Goal: Find specific page/section: Find specific page/section

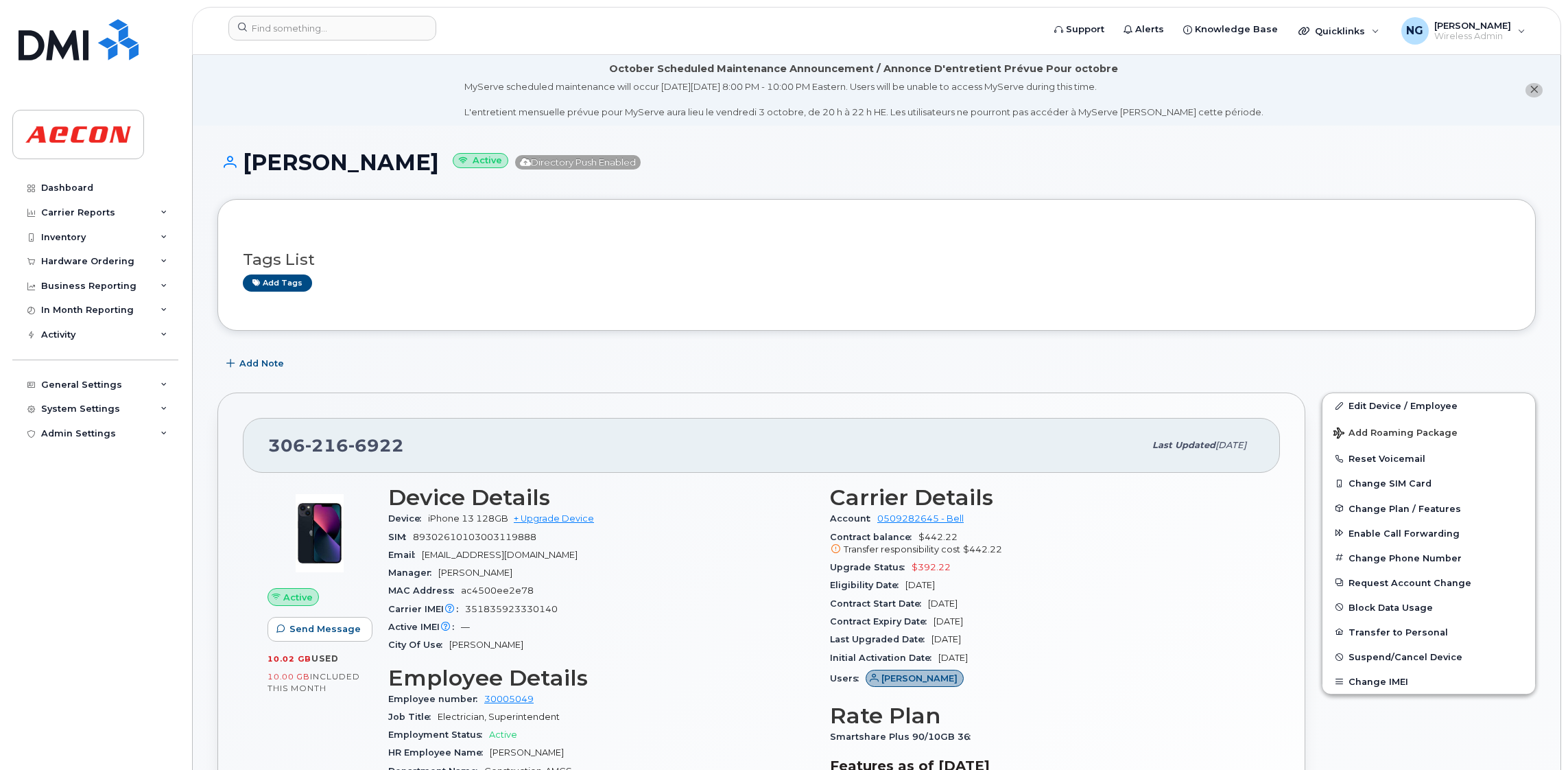
scroll to position [514, 0]
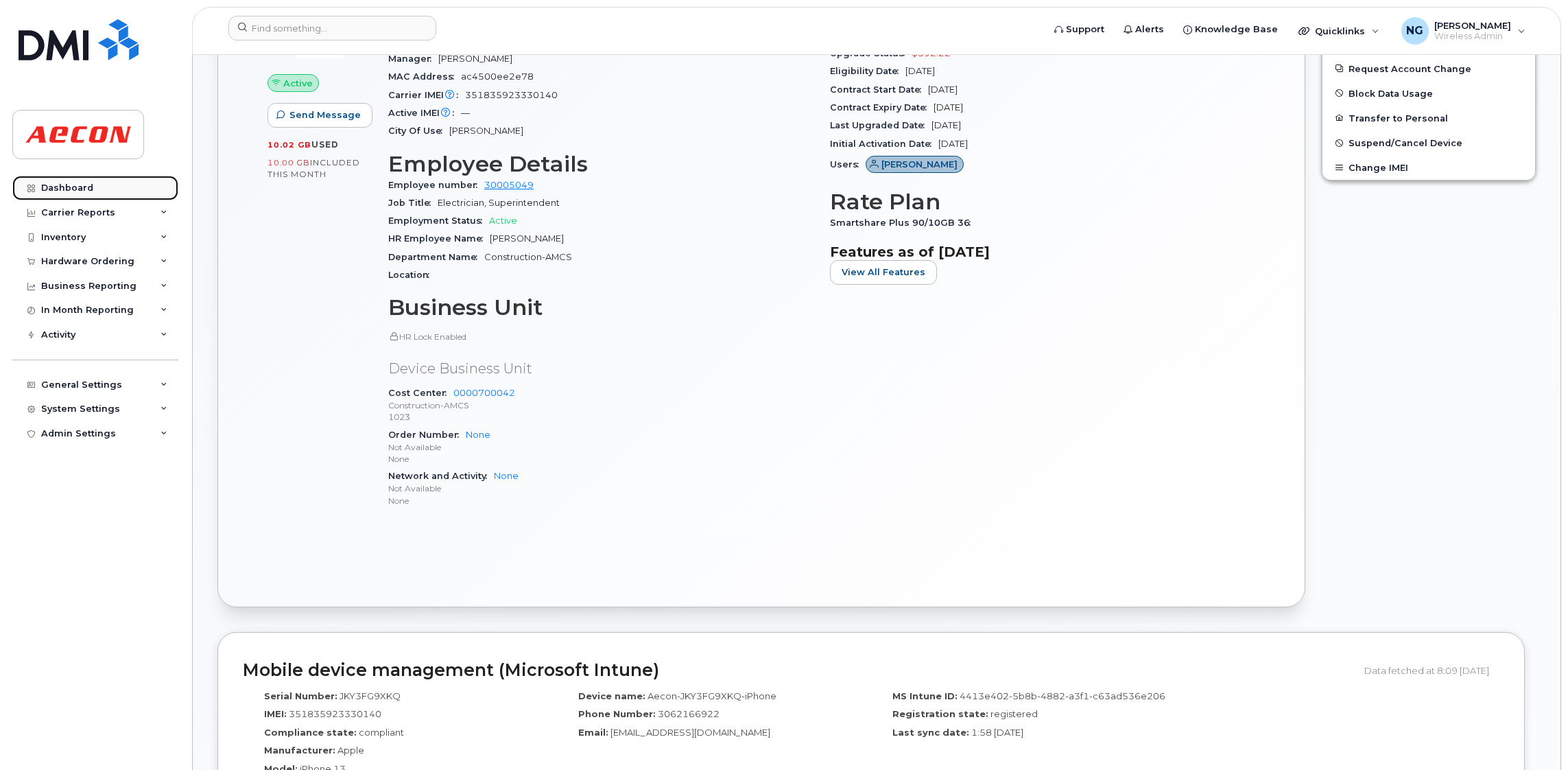
click at [80, 190] on div "Dashboard" at bounding box center [67, 188] width 52 height 11
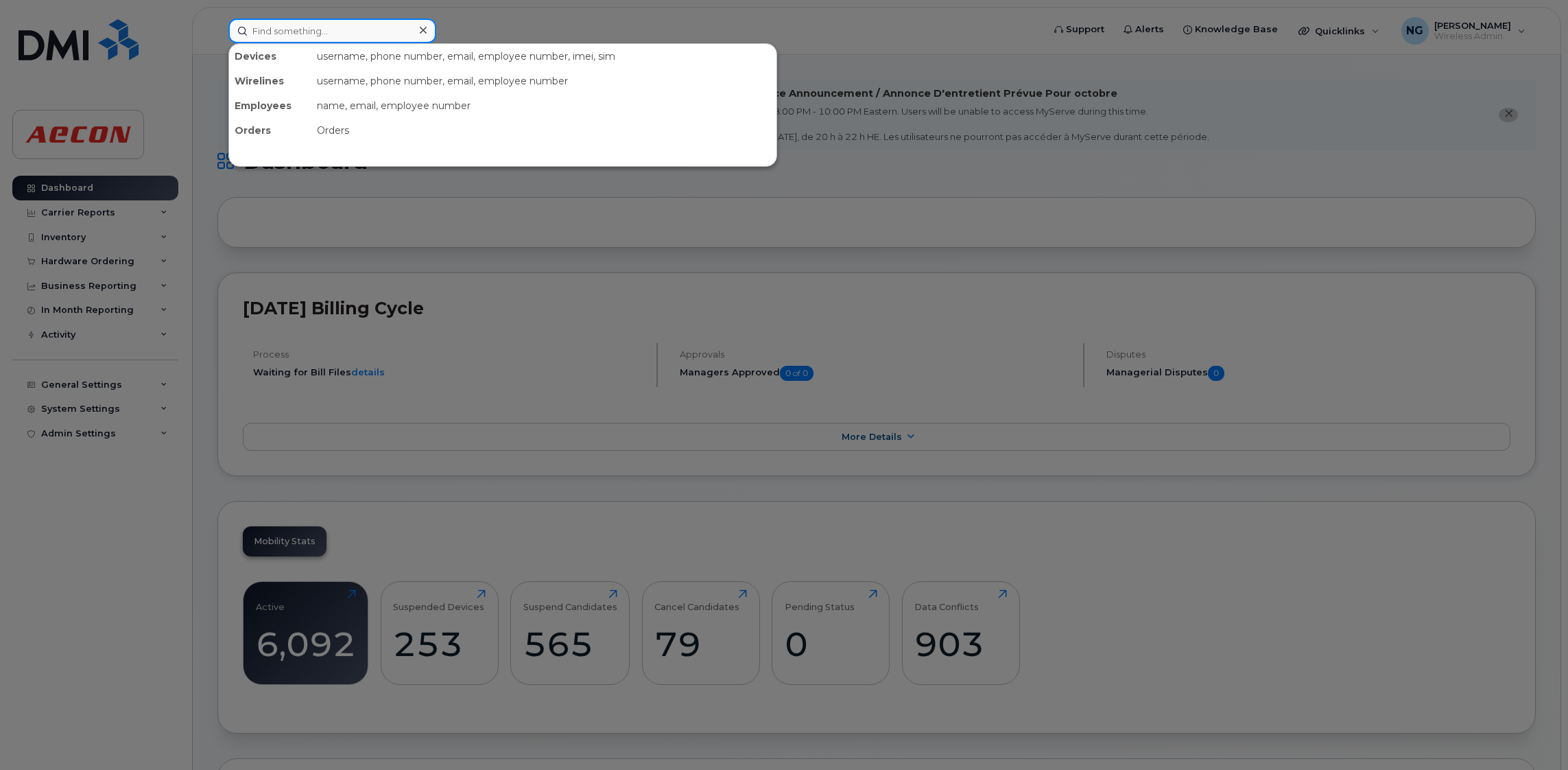
click at [342, 33] on input at bounding box center [331, 30] width 207 height 24
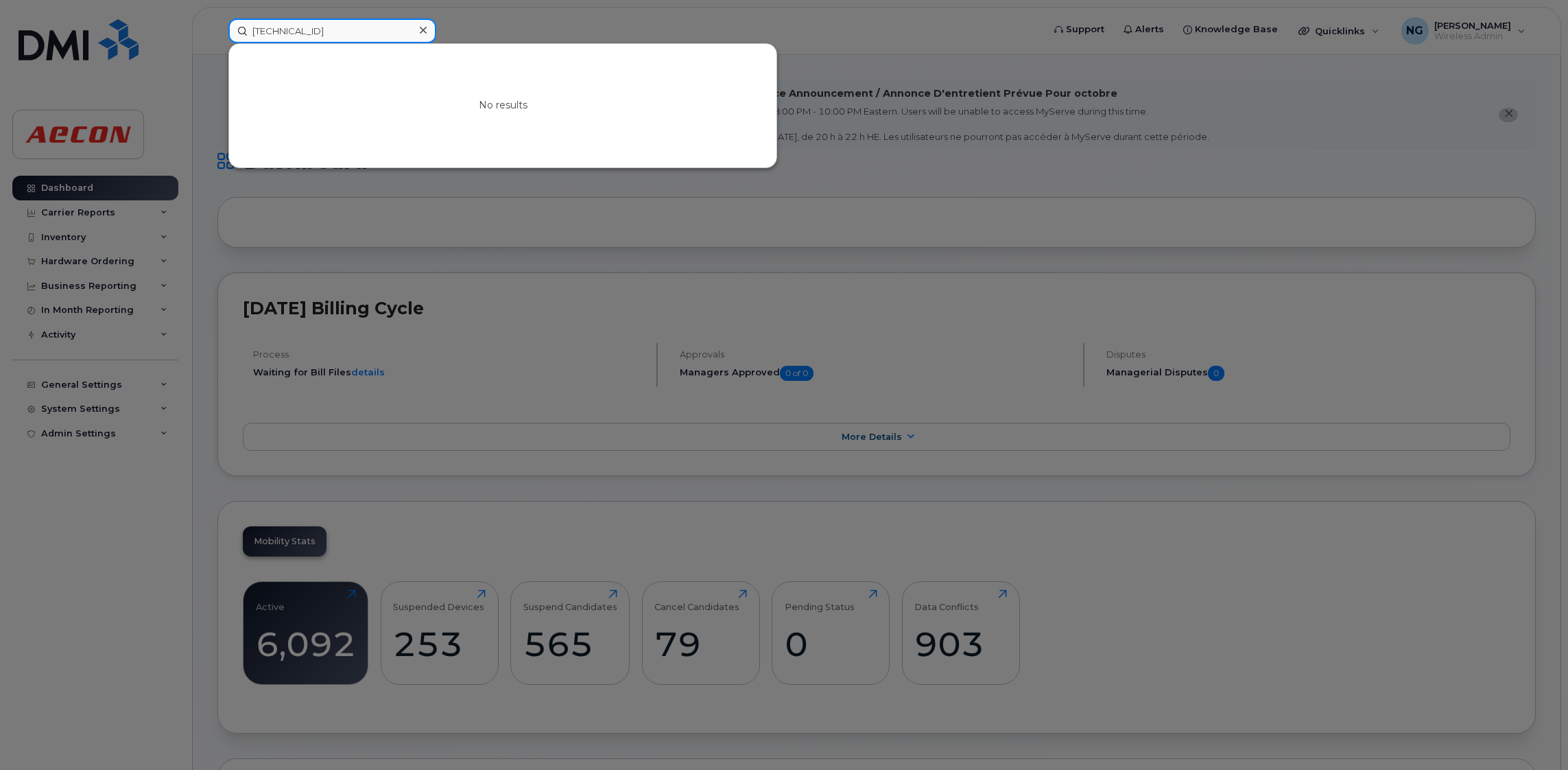
type input "8912230102354702155"
click at [418, 22] on div at bounding box center [423, 30] width 20 height 20
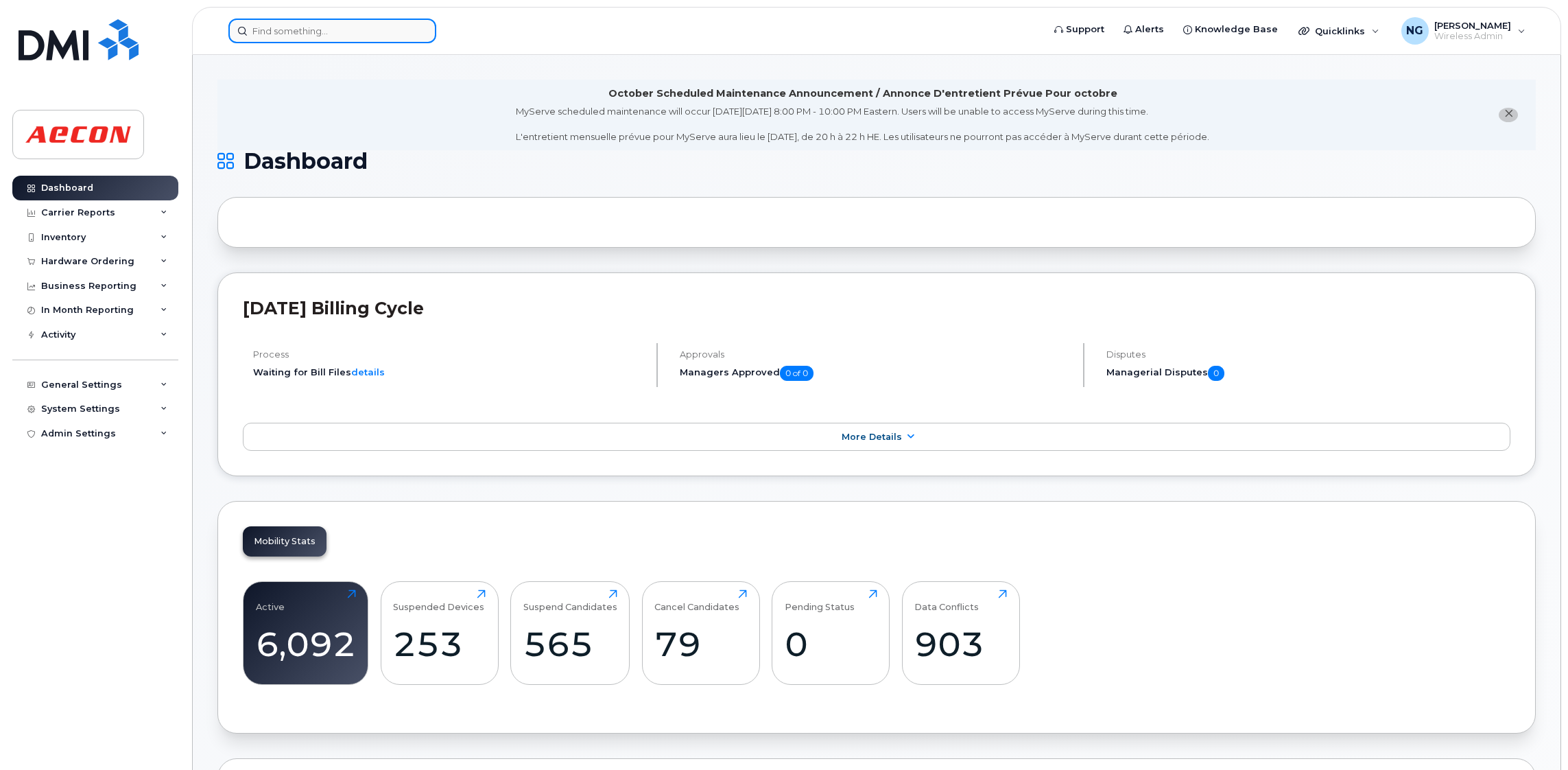
click at [348, 26] on input at bounding box center [331, 30] width 207 height 24
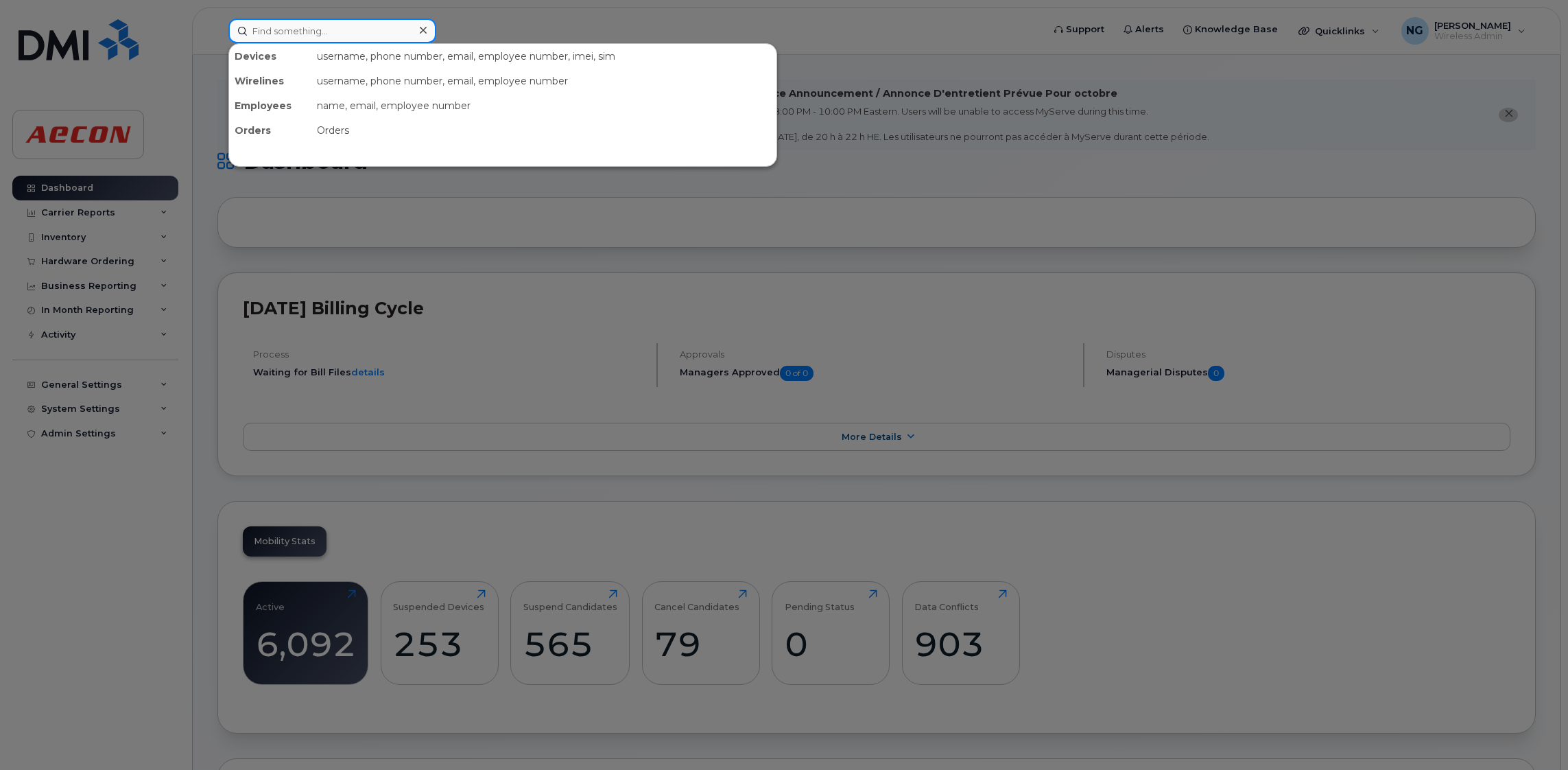
click at [347, 20] on input at bounding box center [331, 30] width 207 height 24
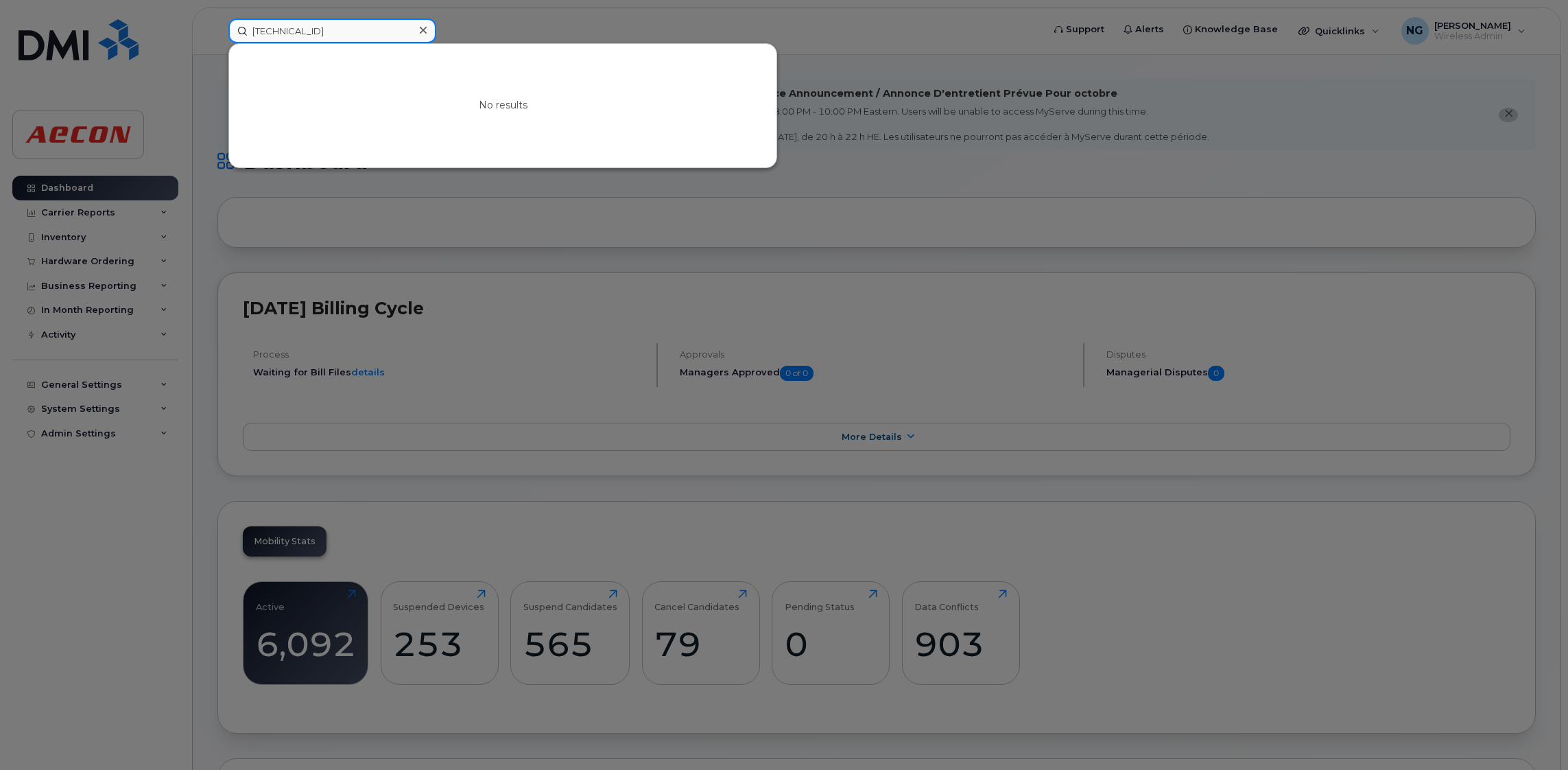
type input "8912230102339725909"
click at [817, 185] on div at bounding box center [784, 385] width 1568 height 770
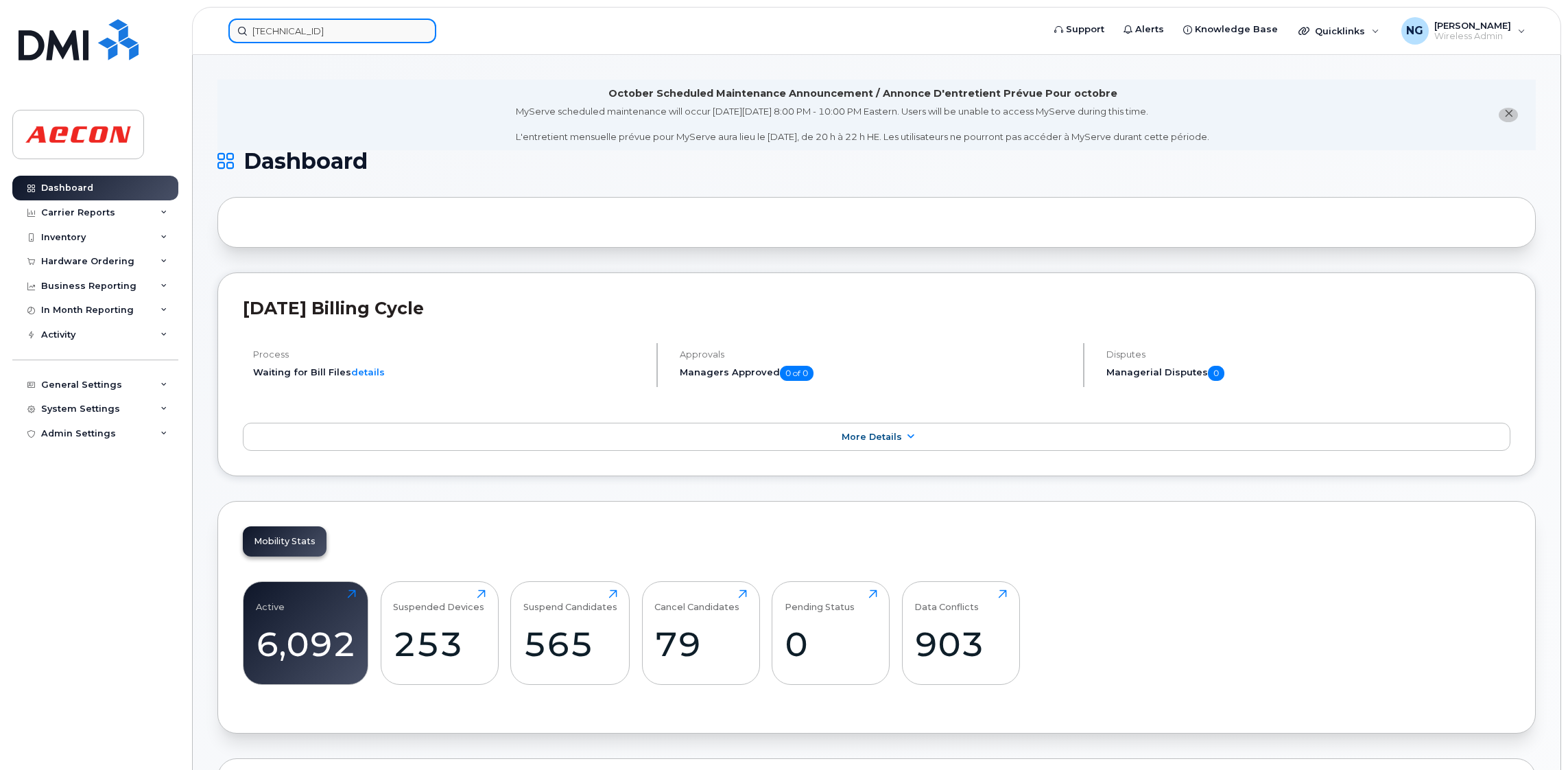
click at [388, 30] on input "8912230102339725909" at bounding box center [331, 30] width 207 height 24
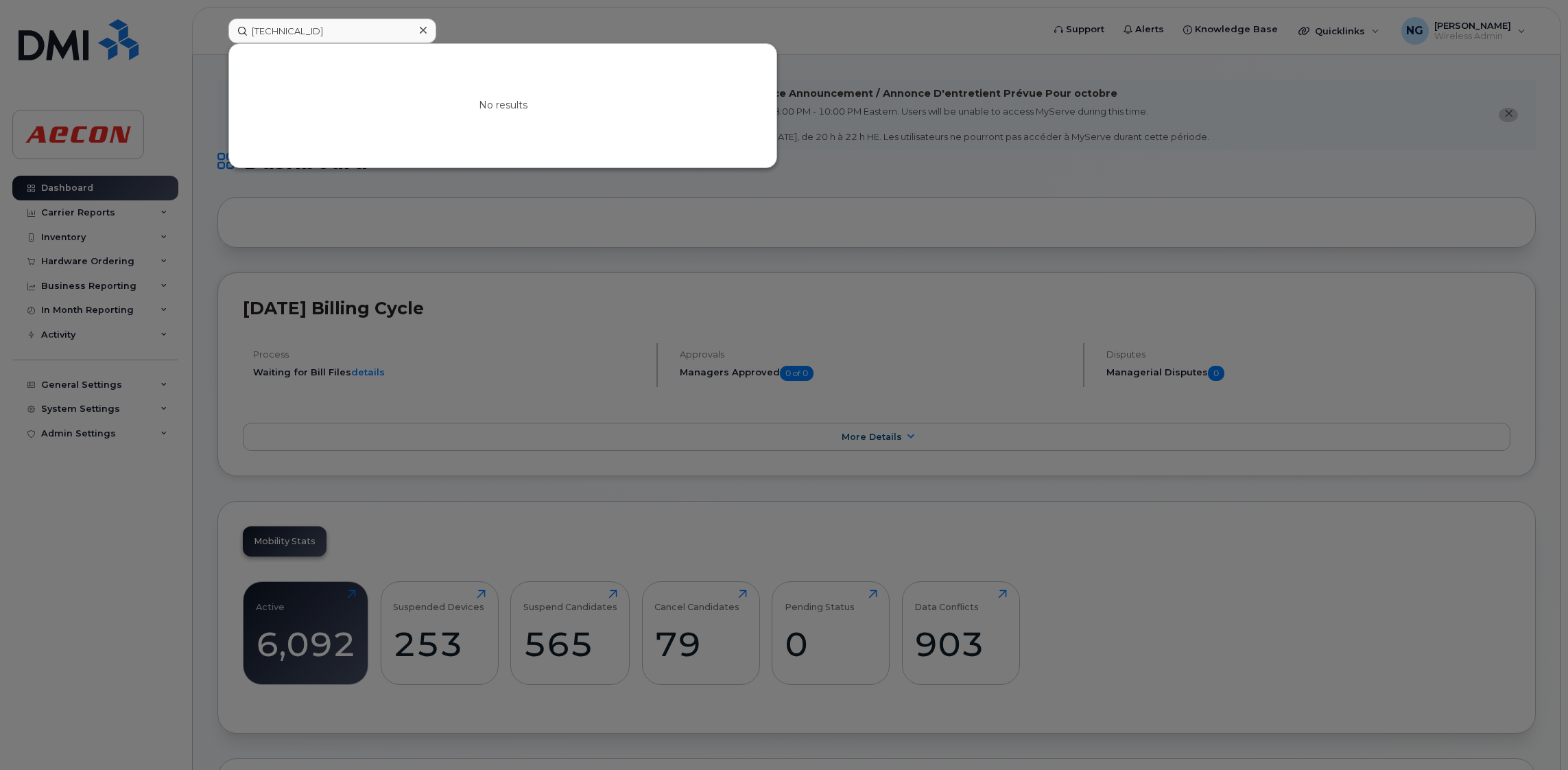
click at [420, 33] on icon at bounding box center [423, 30] width 7 height 11
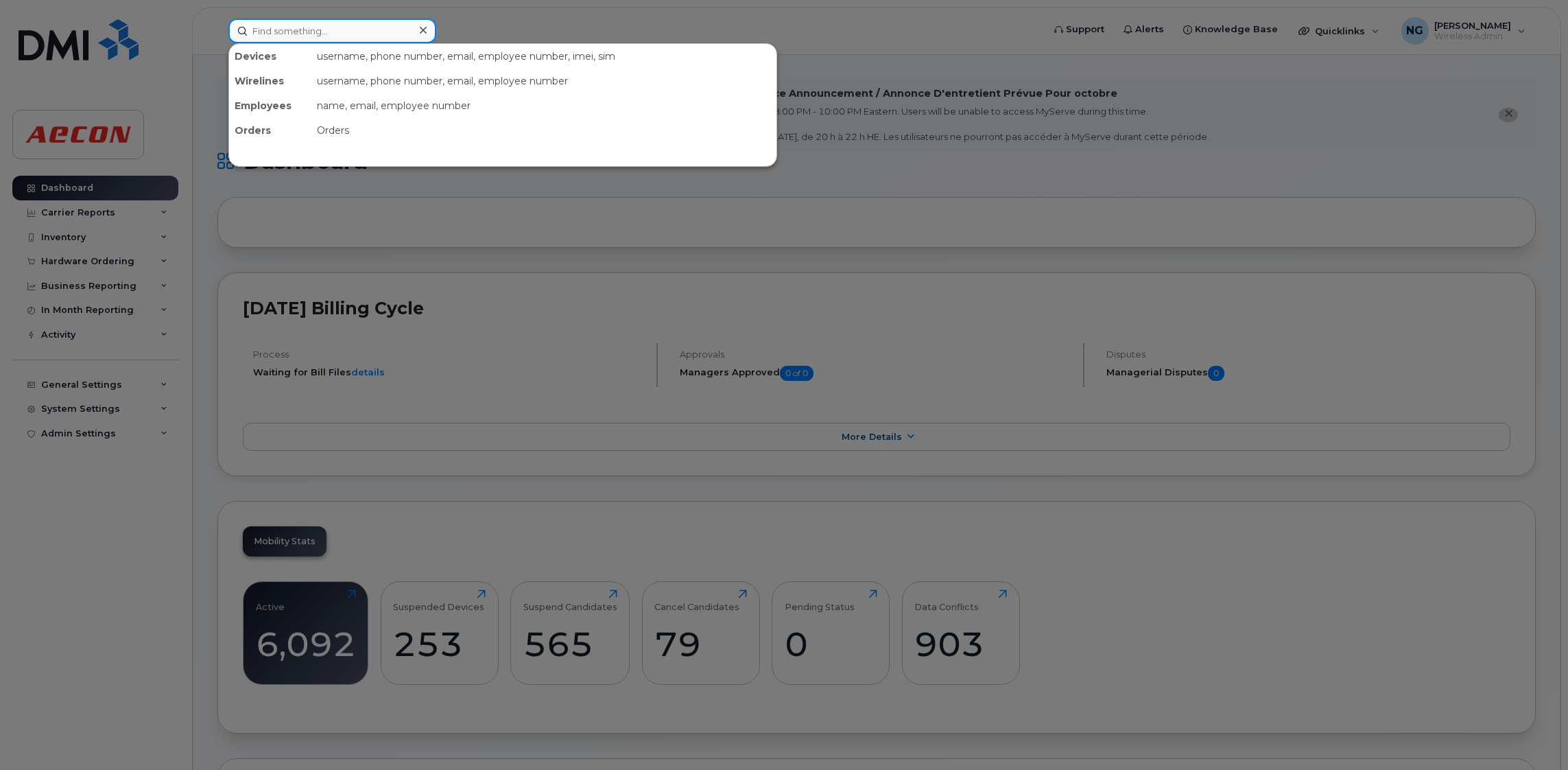
click at [371, 37] on input at bounding box center [331, 30] width 207 height 24
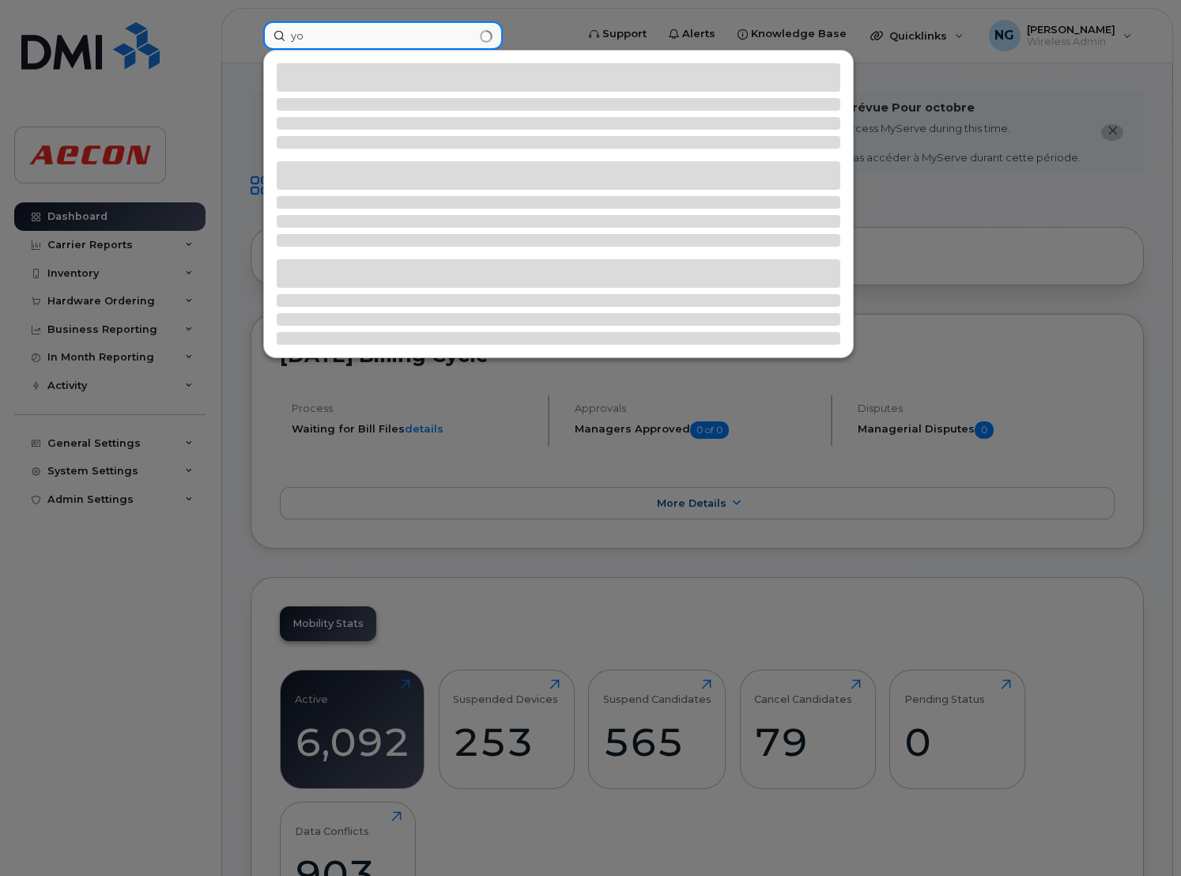
type input "y"
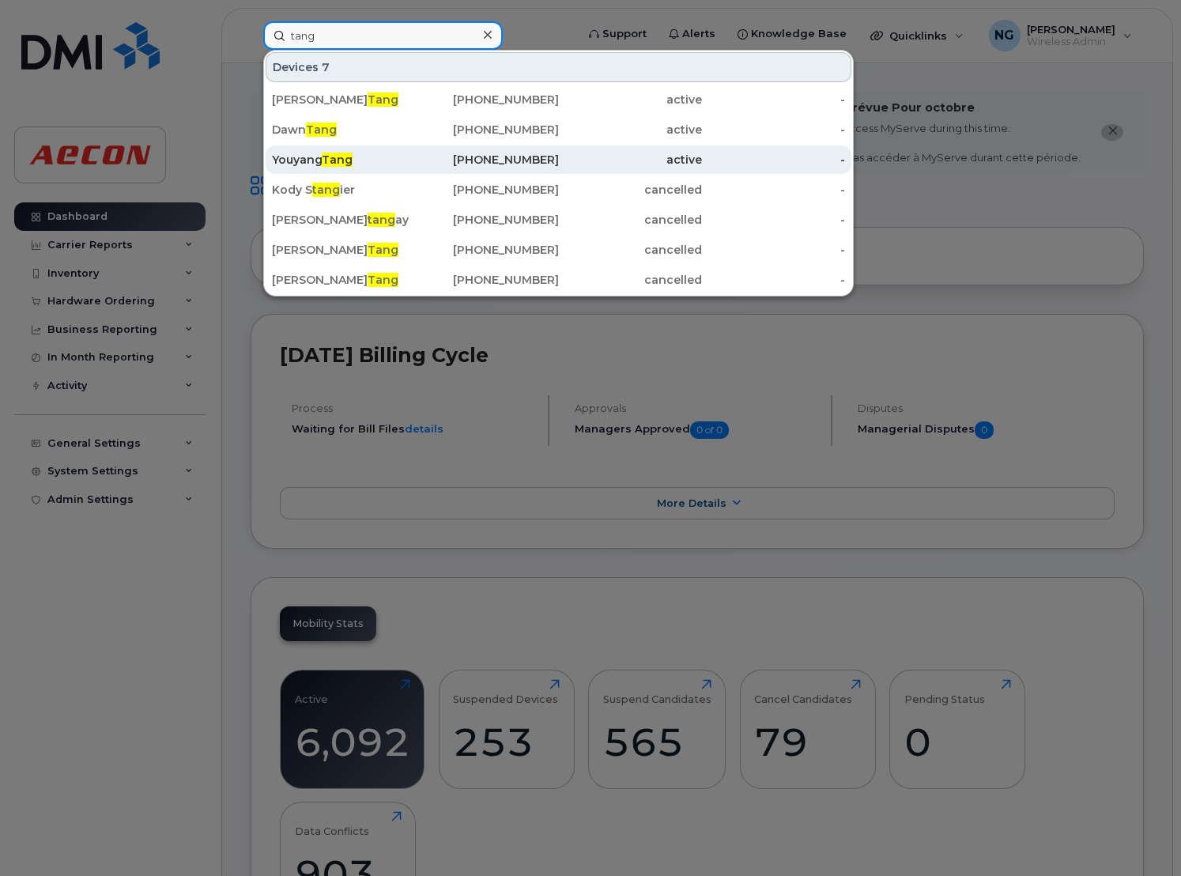
type input "tang"
click at [342, 163] on span "Tang" at bounding box center [337, 160] width 31 height 14
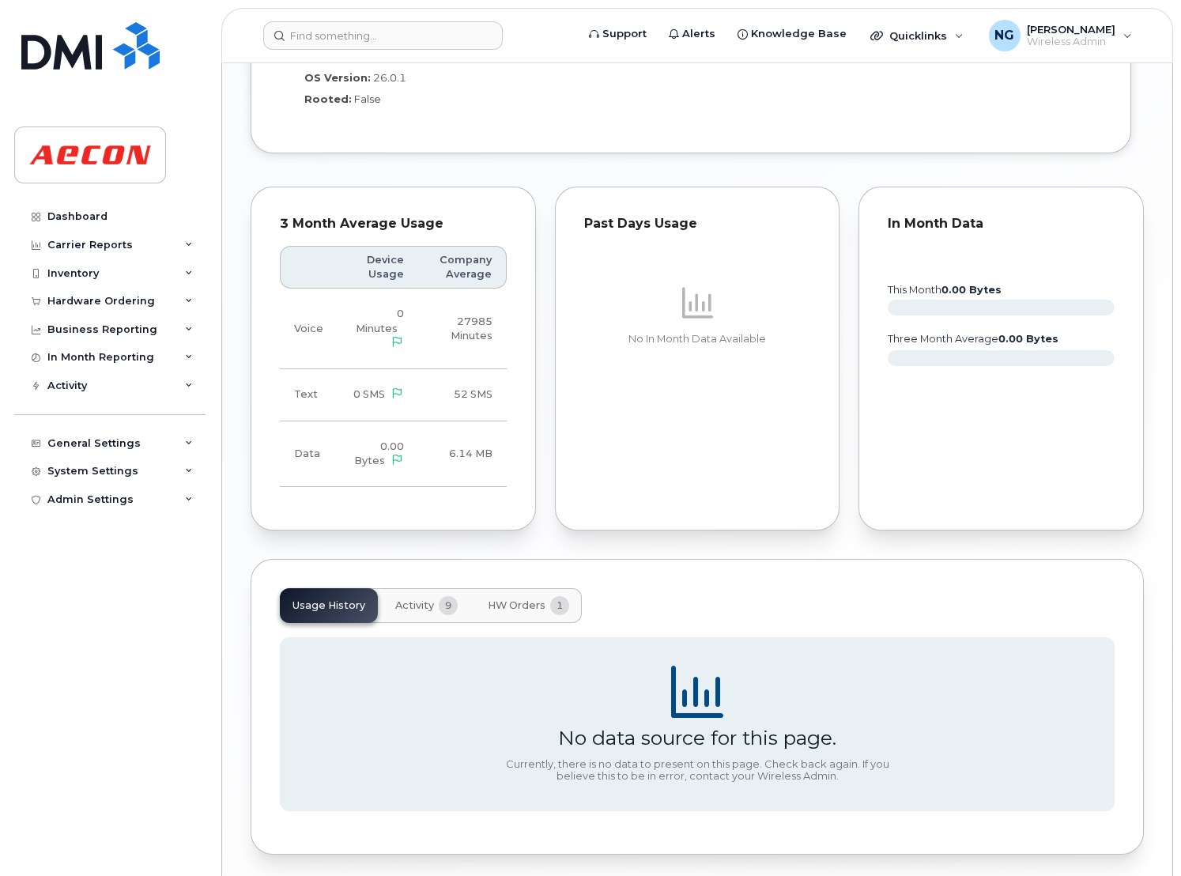
scroll to position [1392, 0]
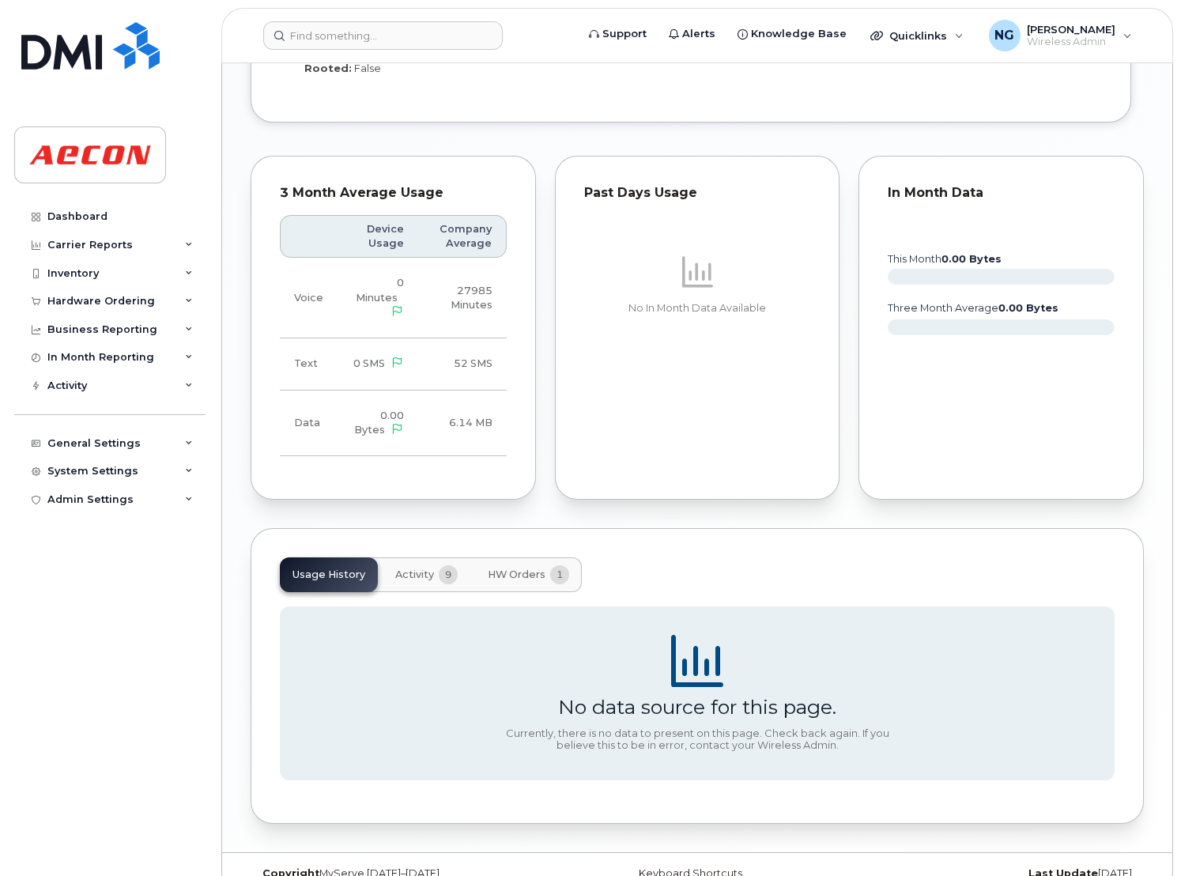
click at [524, 568] on span "HW Orders" at bounding box center [517, 574] width 58 height 13
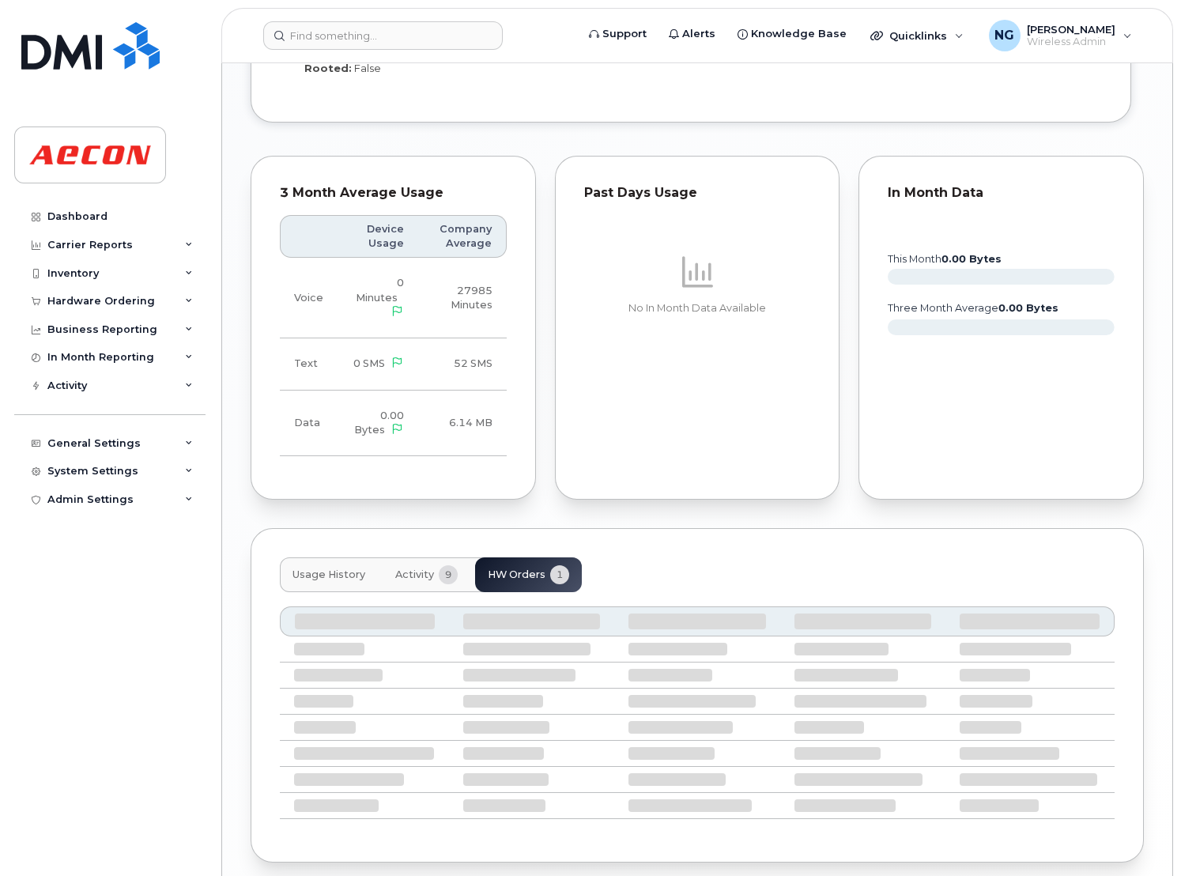
scroll to position [1358, 0]
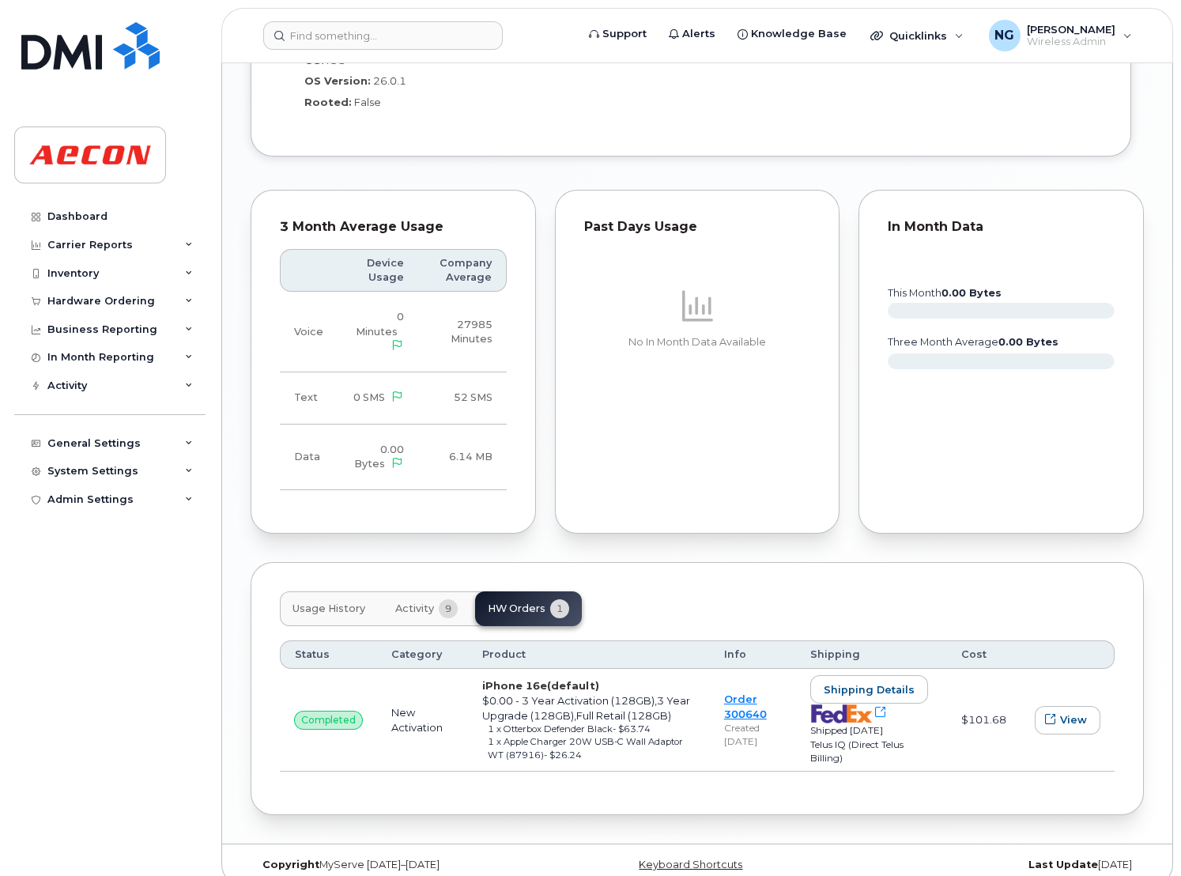
click at [379, 18] on header "Support Alerts Knowledge Base Quicklinks Suspend / Cancel Device Change SIM Car…" at bounding box center [696, 35] width 951 height 55
click at [372, 32] on input at bounding box center [382, 35] width 239 height 28
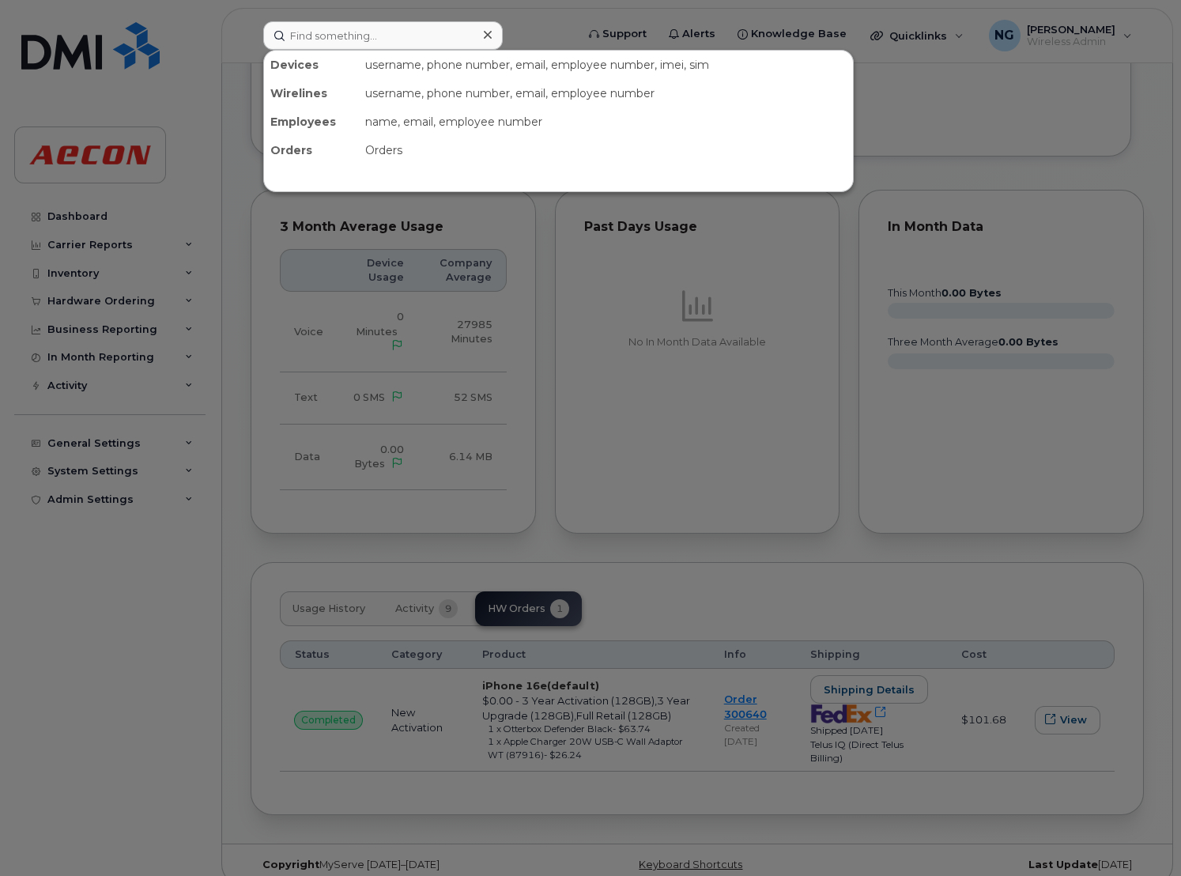
drag, startPoint x: 842, startPoint y: 391, endPoint x: 520, endPoint y: 83, distance: 446.0
click at [841, 391] on div at bounding box center [590, 438] width 1181 height 876
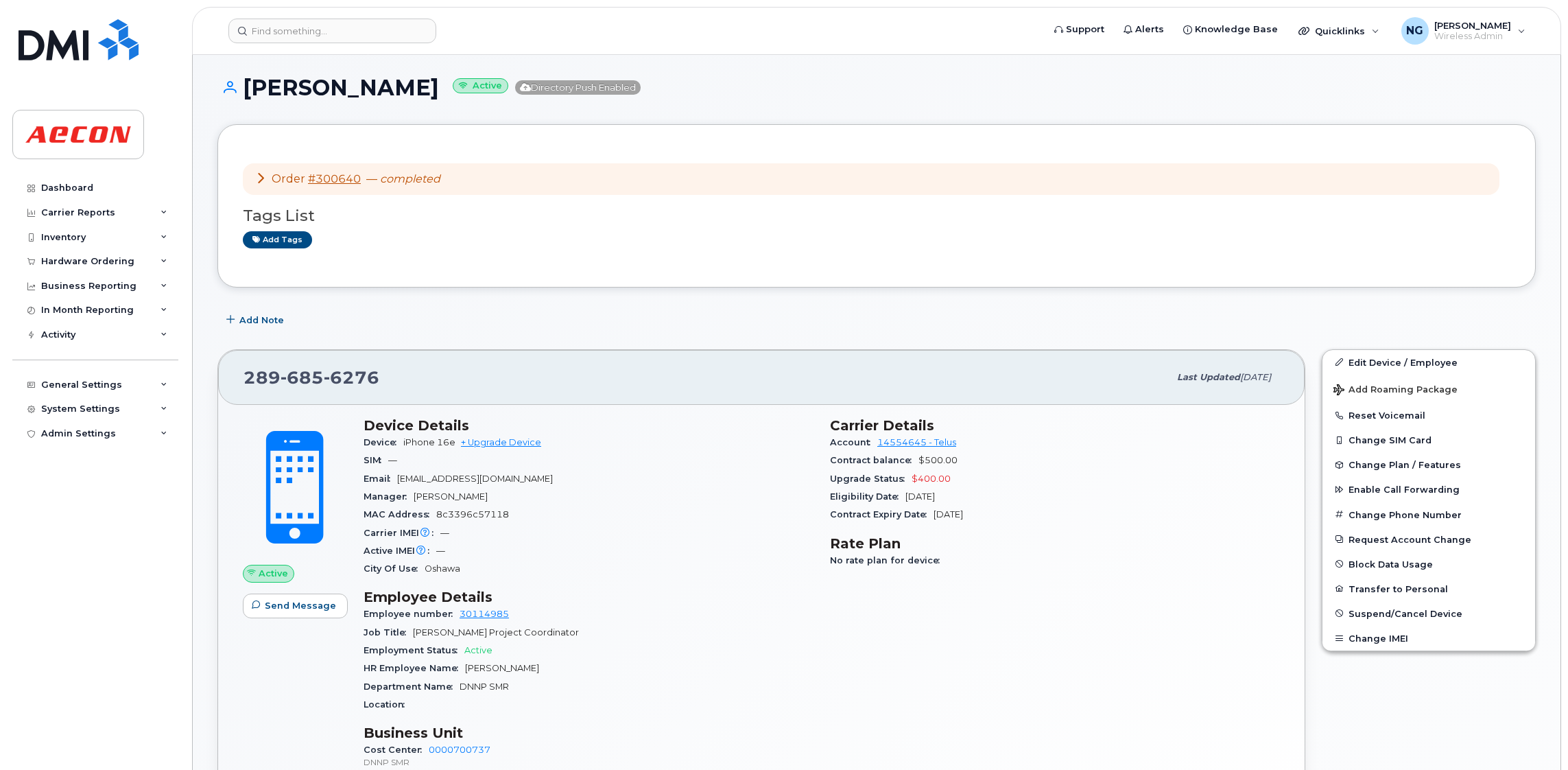
scroll to position [0, 0]
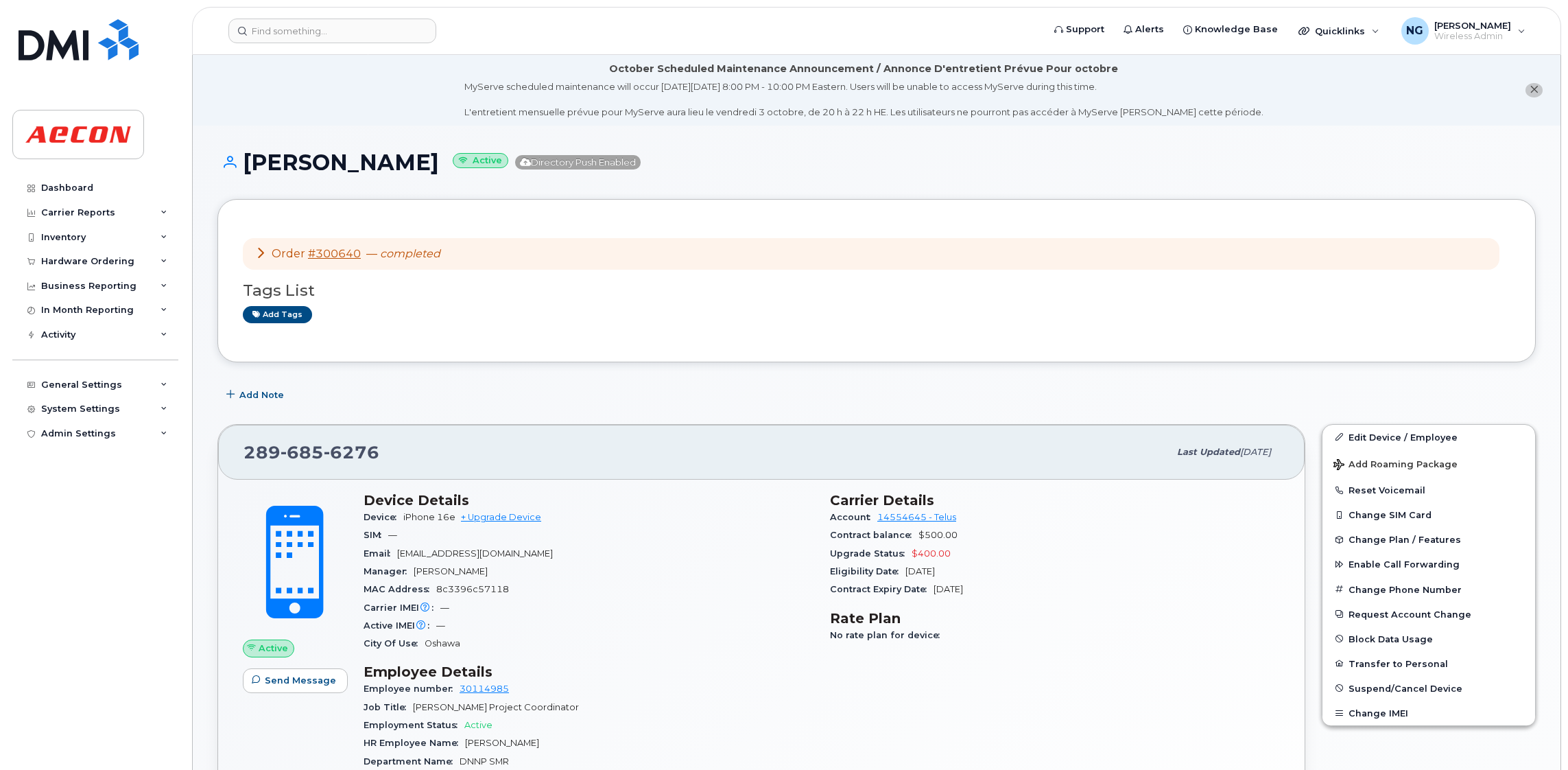
click at [364, 250] on div "Order #300640 — completed" at bounding box center [347, 254] width 185 height 16
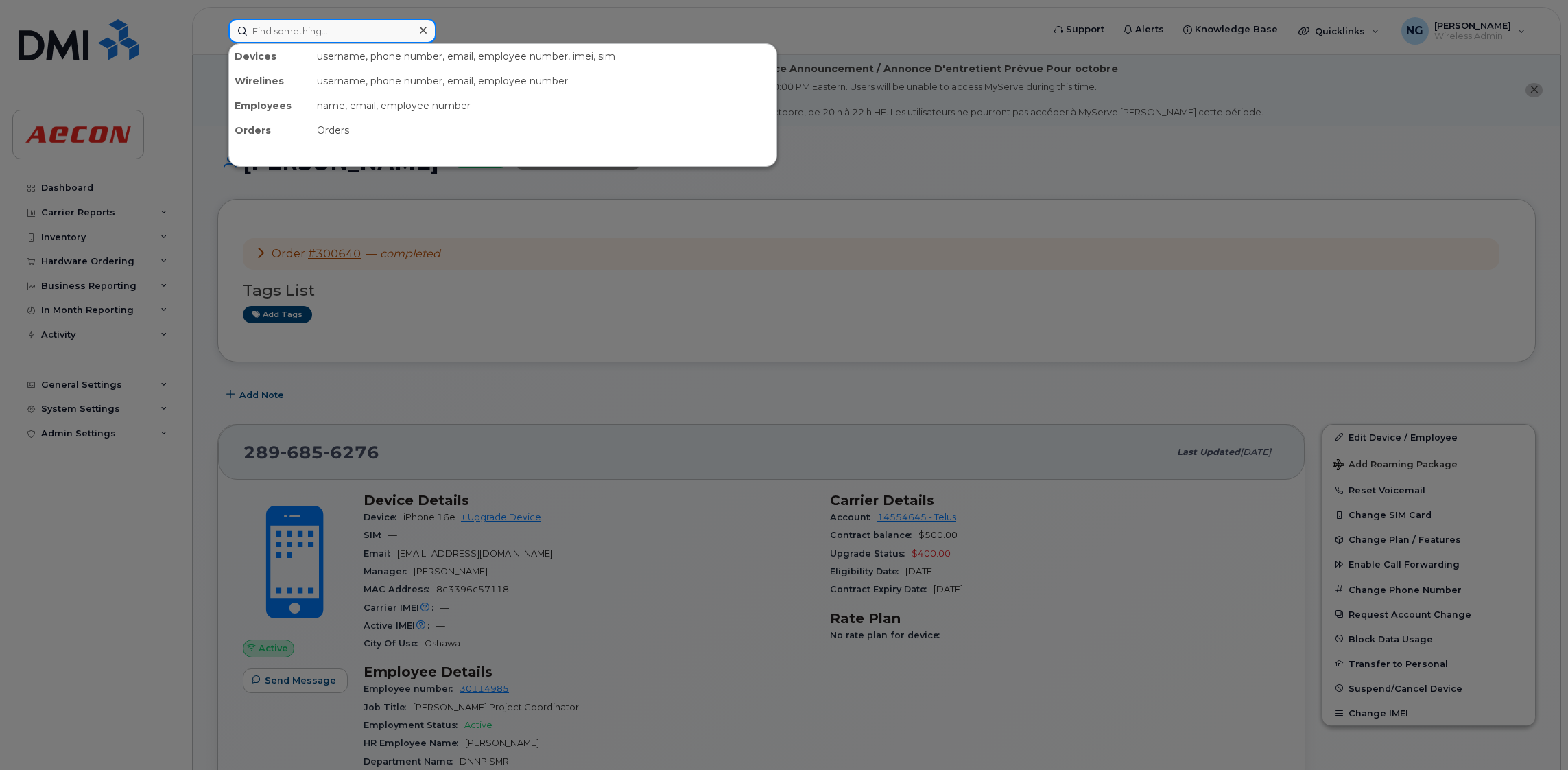
click at [379, 33] on input at bounding box center [331, 30] width 207 height 24
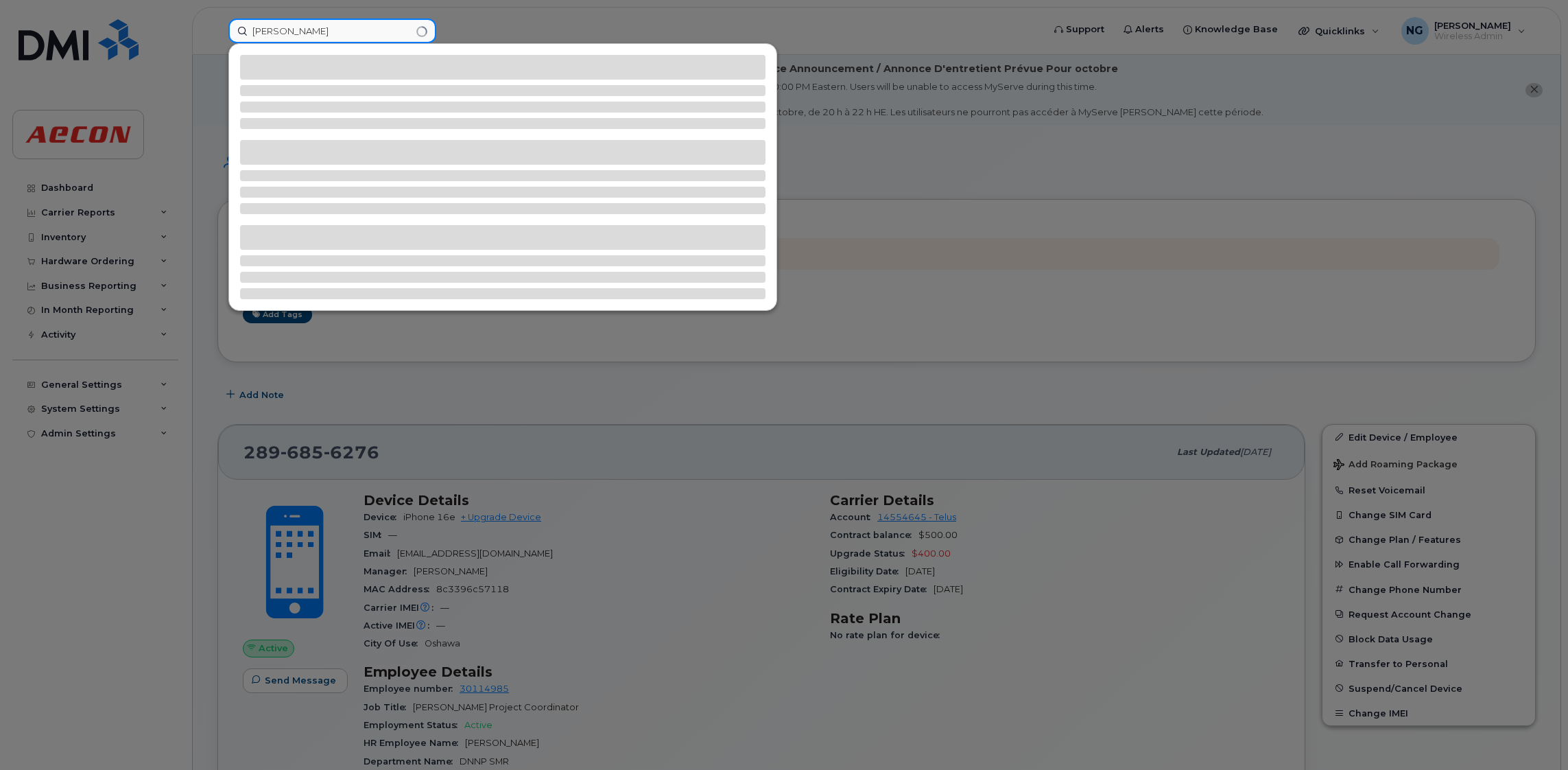
type input "youyang tang"
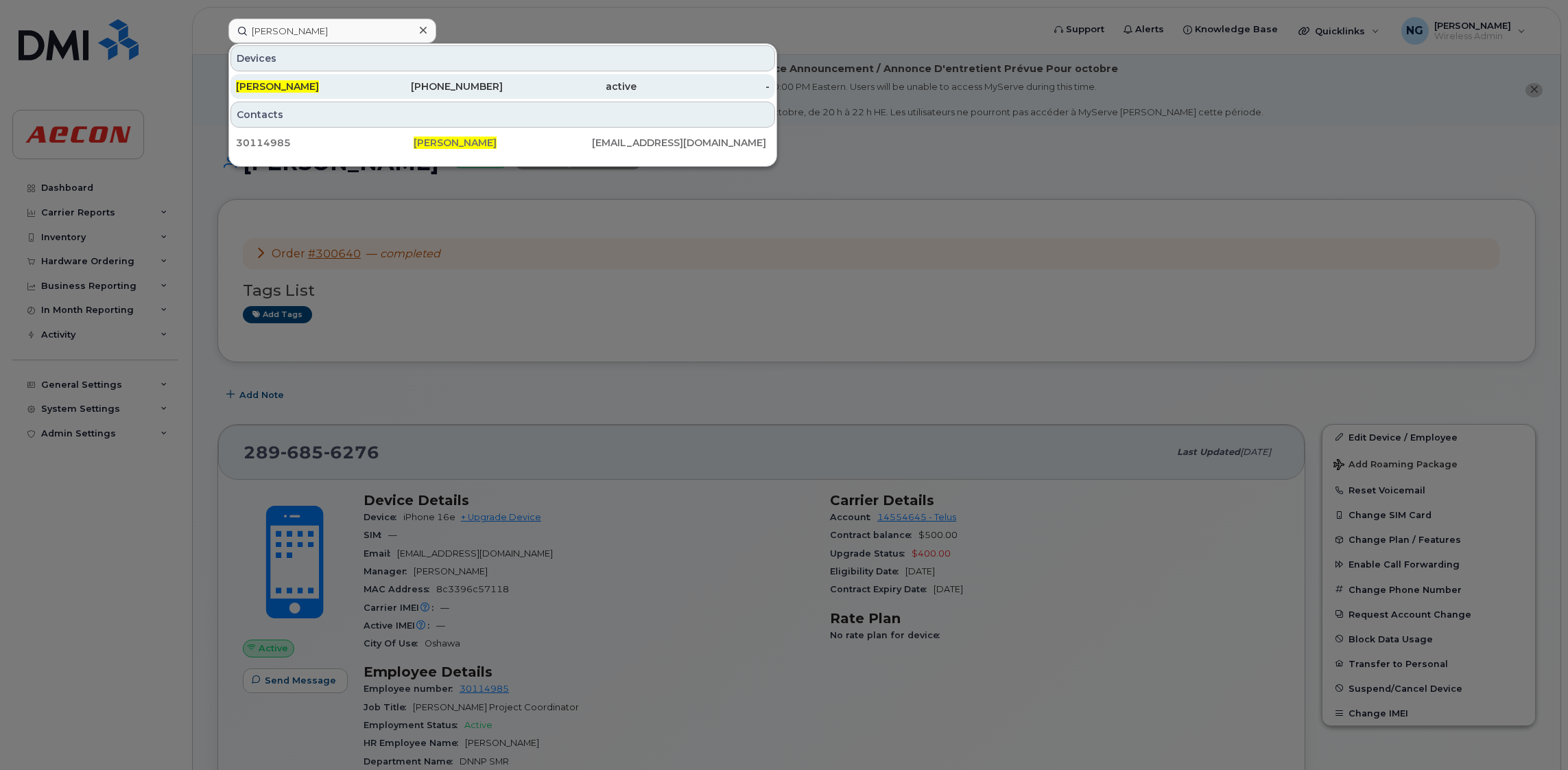
click at [479, 85] on div "289-685-6276" at bounding box center [436, 87] width 134 height 14
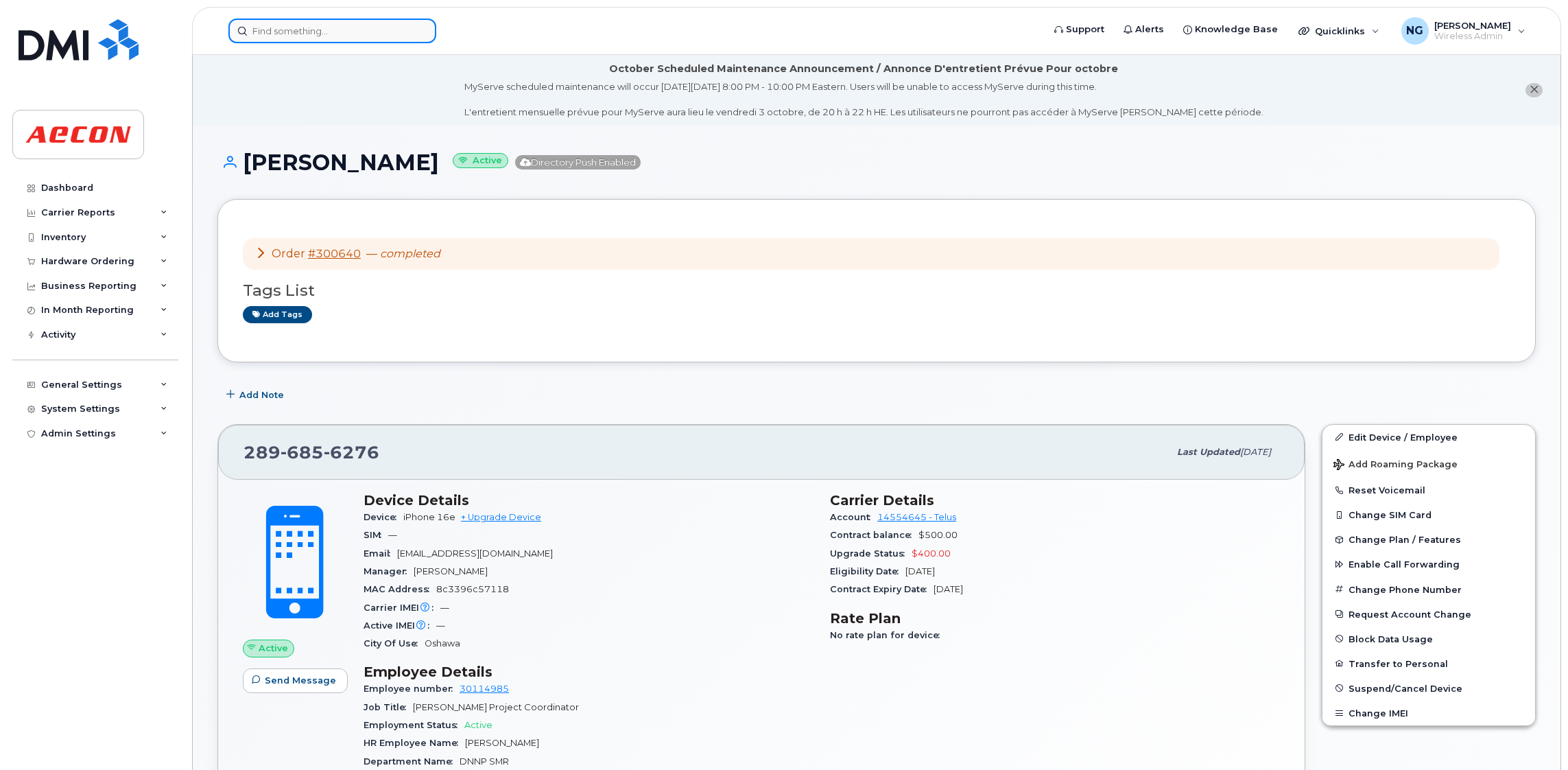
click at [358, 23] on input at bounding box center [331, 30] width 207 height 24
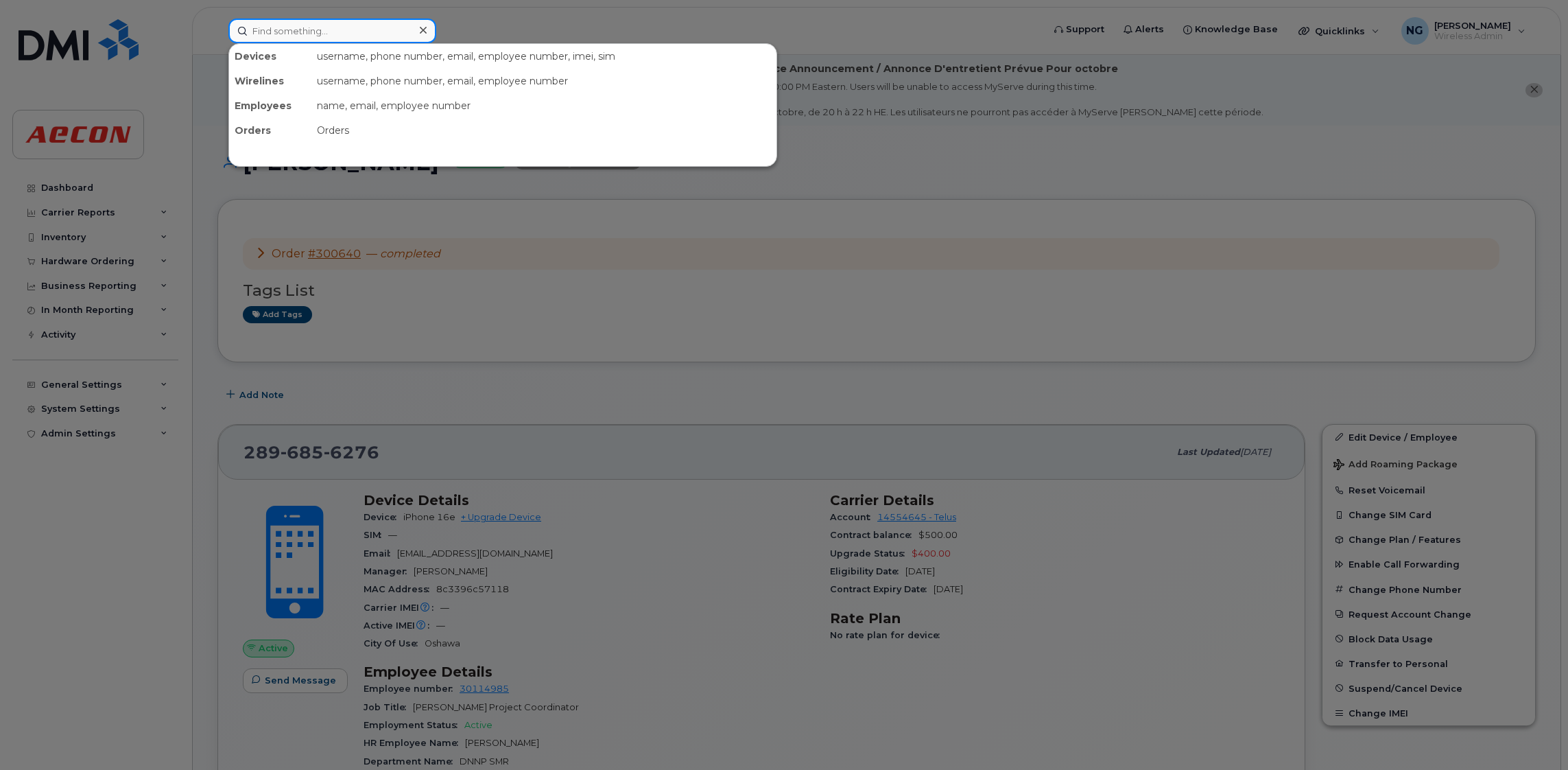
click at [331, 29] on input at bounding box center [331, 30] width 207 height 24
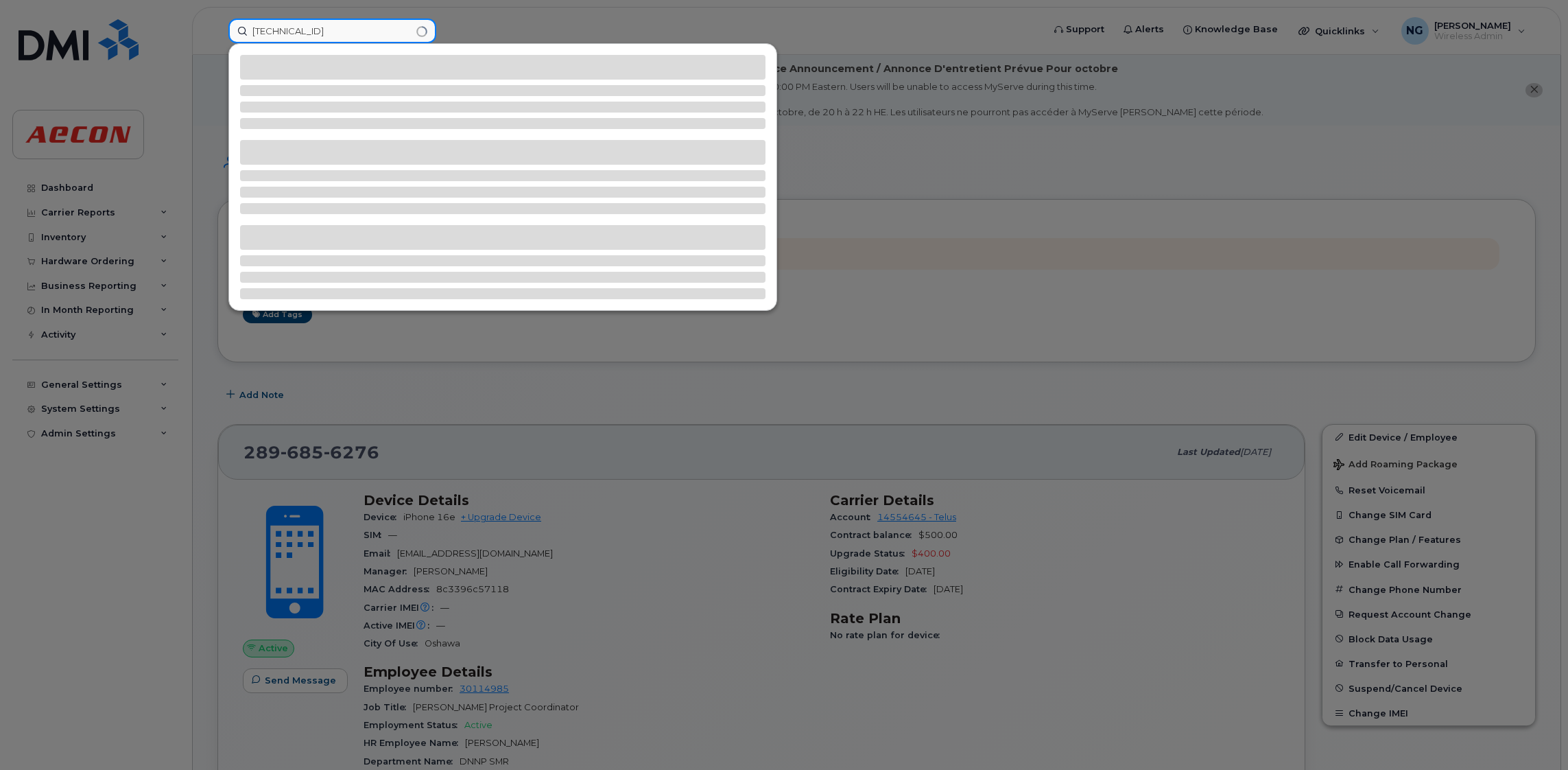
type input "8912230102339725909"
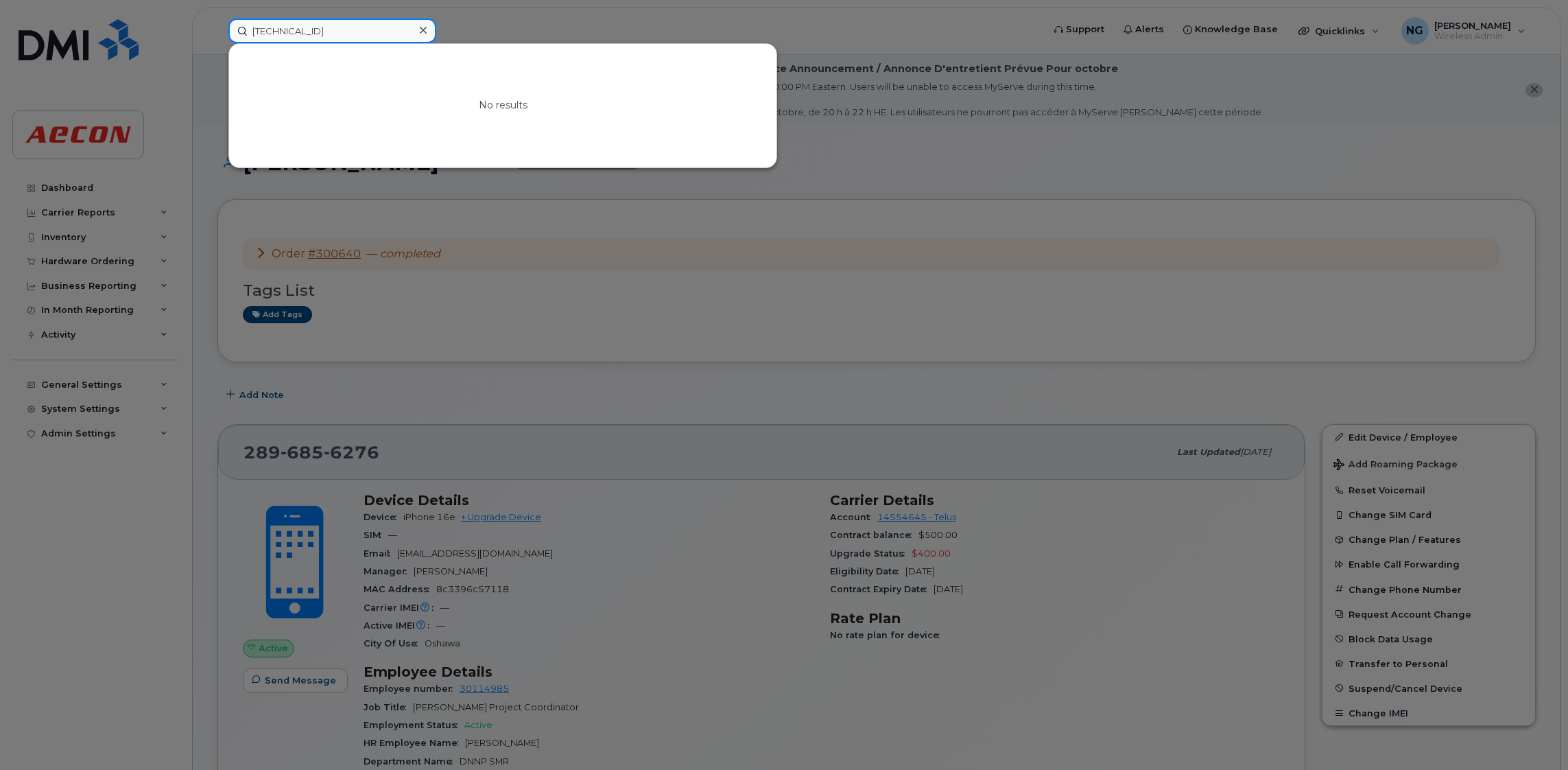
drag, startPoint x: 370, startPoint y: 25, endPoint x: 224, endPoint y: 11, distance: 146.7
click at [224, 18] on div "8912230102339725909 No results" at bounding box center [631, 30] width 827 height 24
click at [420, 29] on icon at bounding box center [423, 30] width 7 height 11
click at [419, 29] on div at bounding box center [331, 30] width 207 height 24
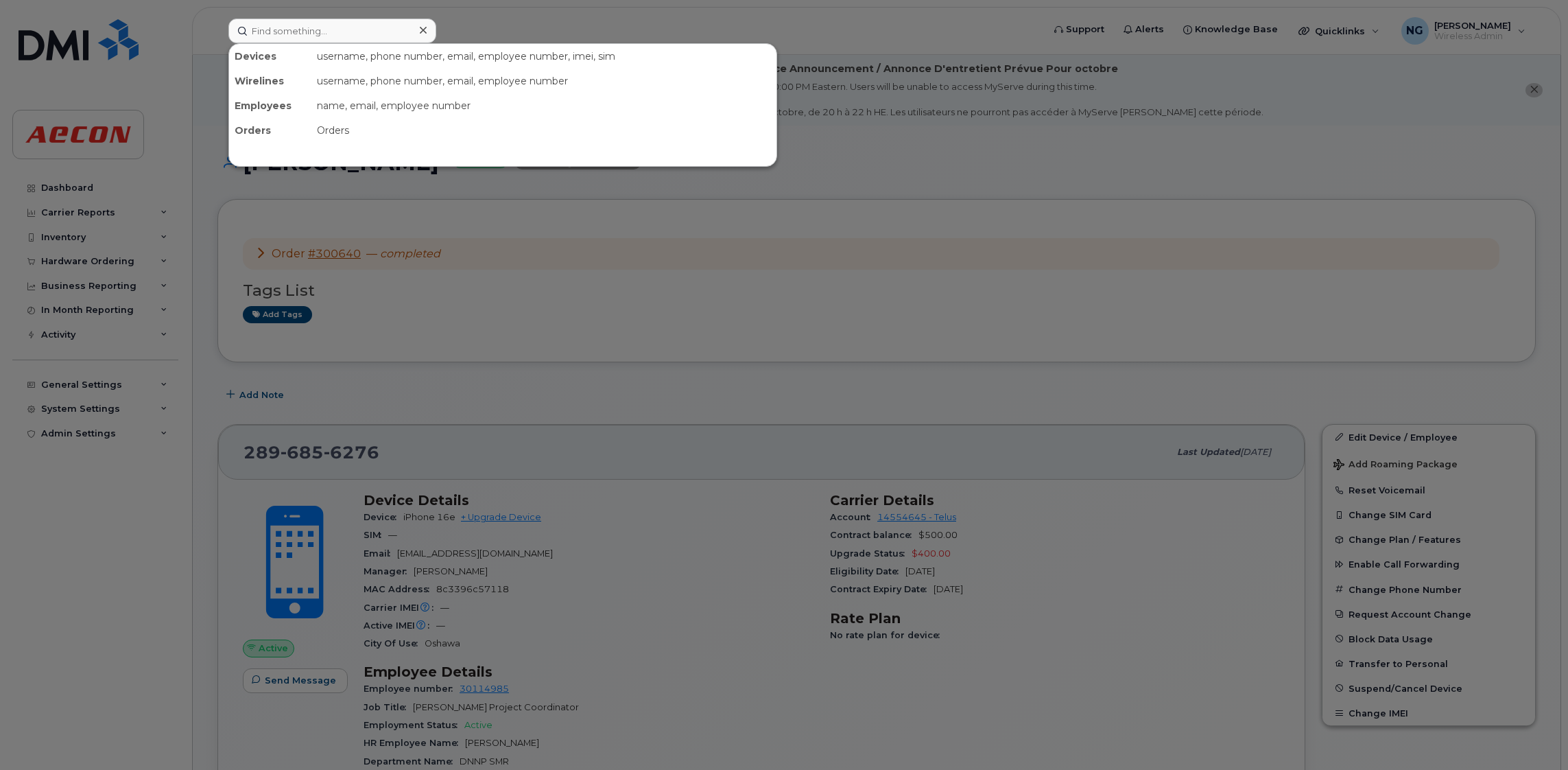
click at [869, 409] on div at bounding box center [784, 385] width 1568 height 770
click at [346, 41] on input at bounding box center [331, 30] width 207 height 24
click at [377, 28] on input at bounding box center [331, 30] width 207 height 24
drag, startPoint x: 503, startPoint y: 384, endPoint x: 505, endPoint y: 397, distance: 13.2
click at [504, 384] on div at bounding box center [784, 385] width 1568 height 770
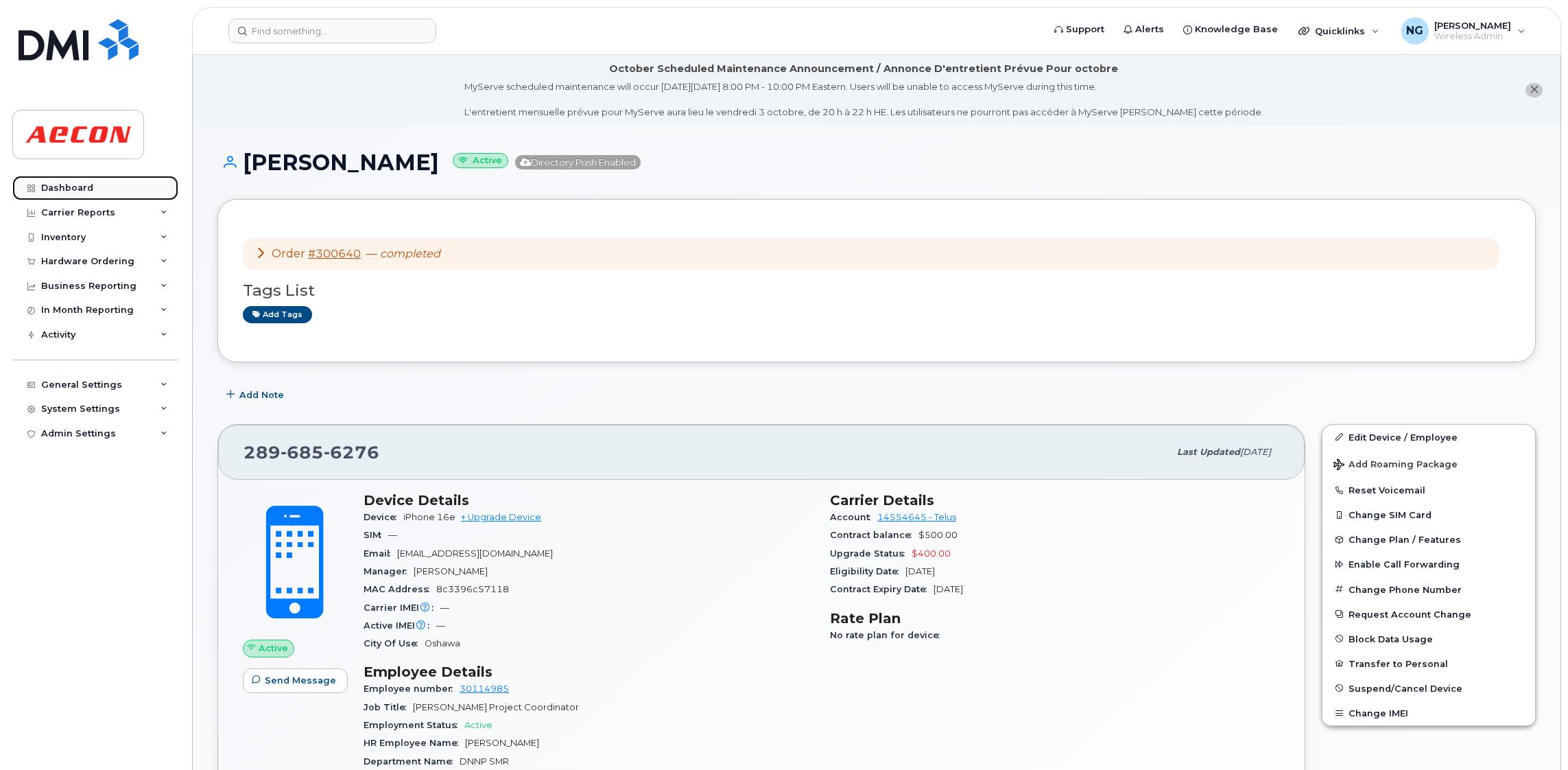
click at [92, 189] on link "Dashboard" at bounding box center [95, 188] width 166 height 24
click at [323, 36] on input at bounding box center [331, 30] width 207 height 24
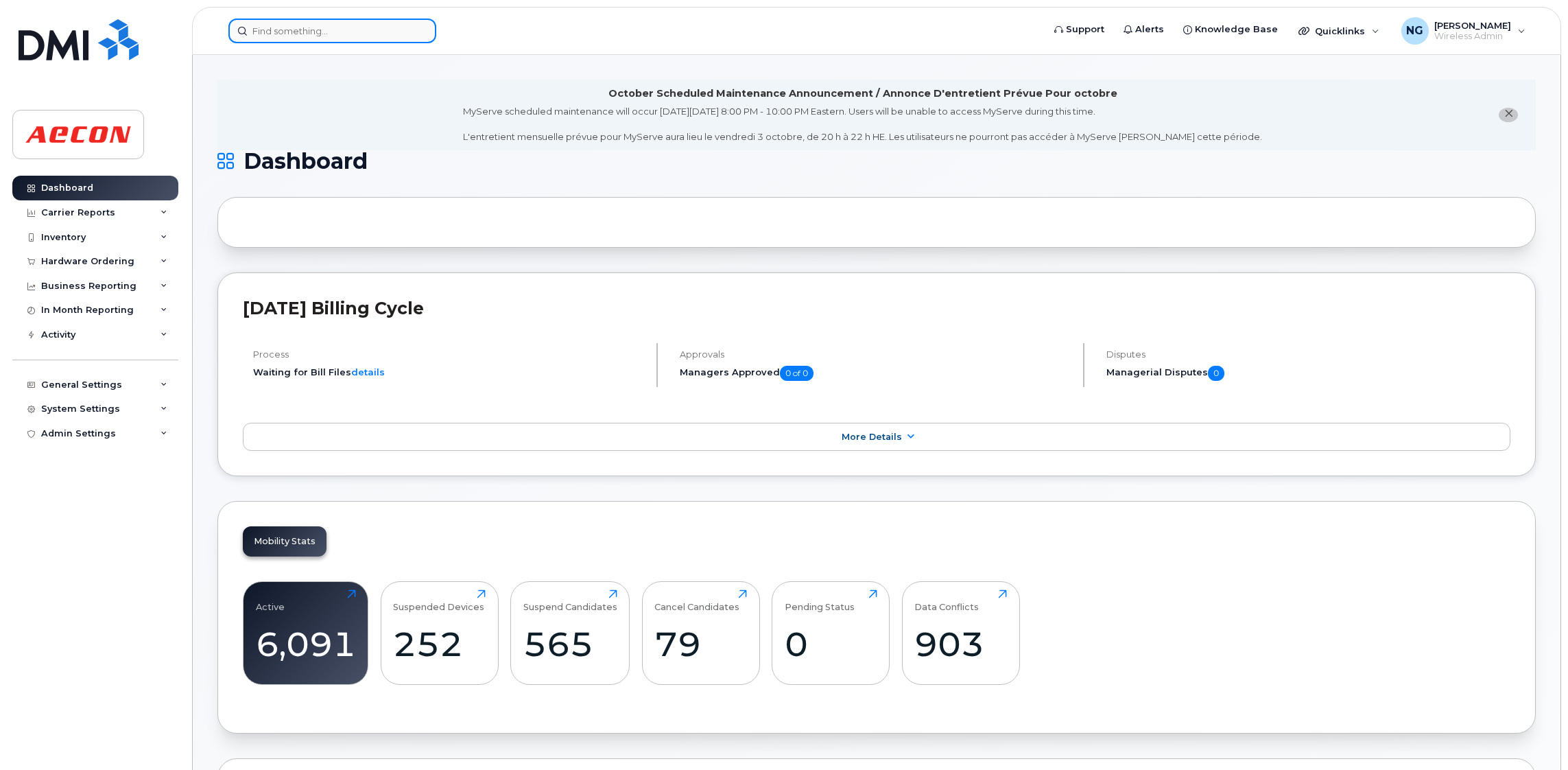
click at [299, 20] on input at bounding box center [331, 30] width 207 height 24
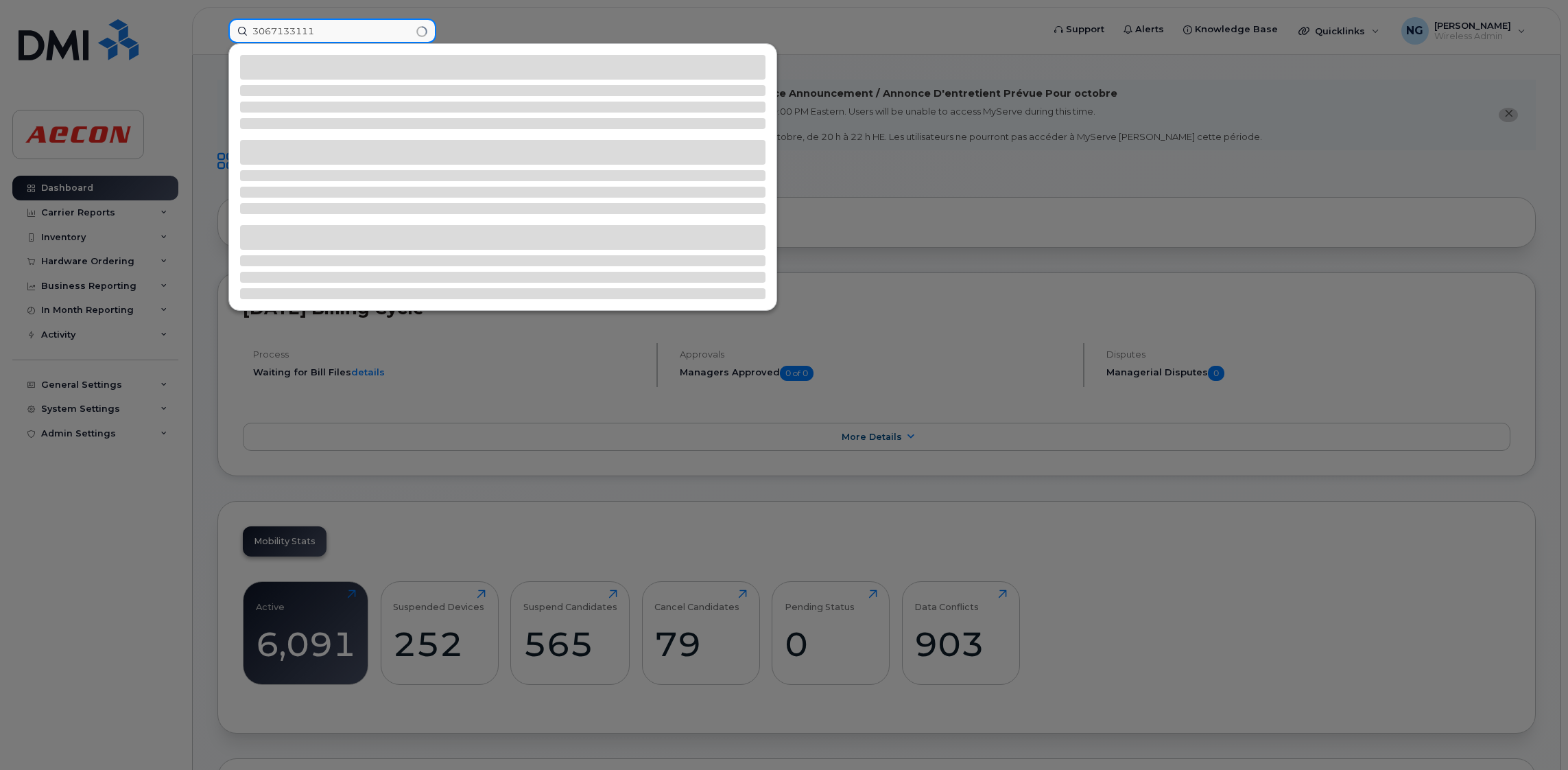
type input "3067133111"
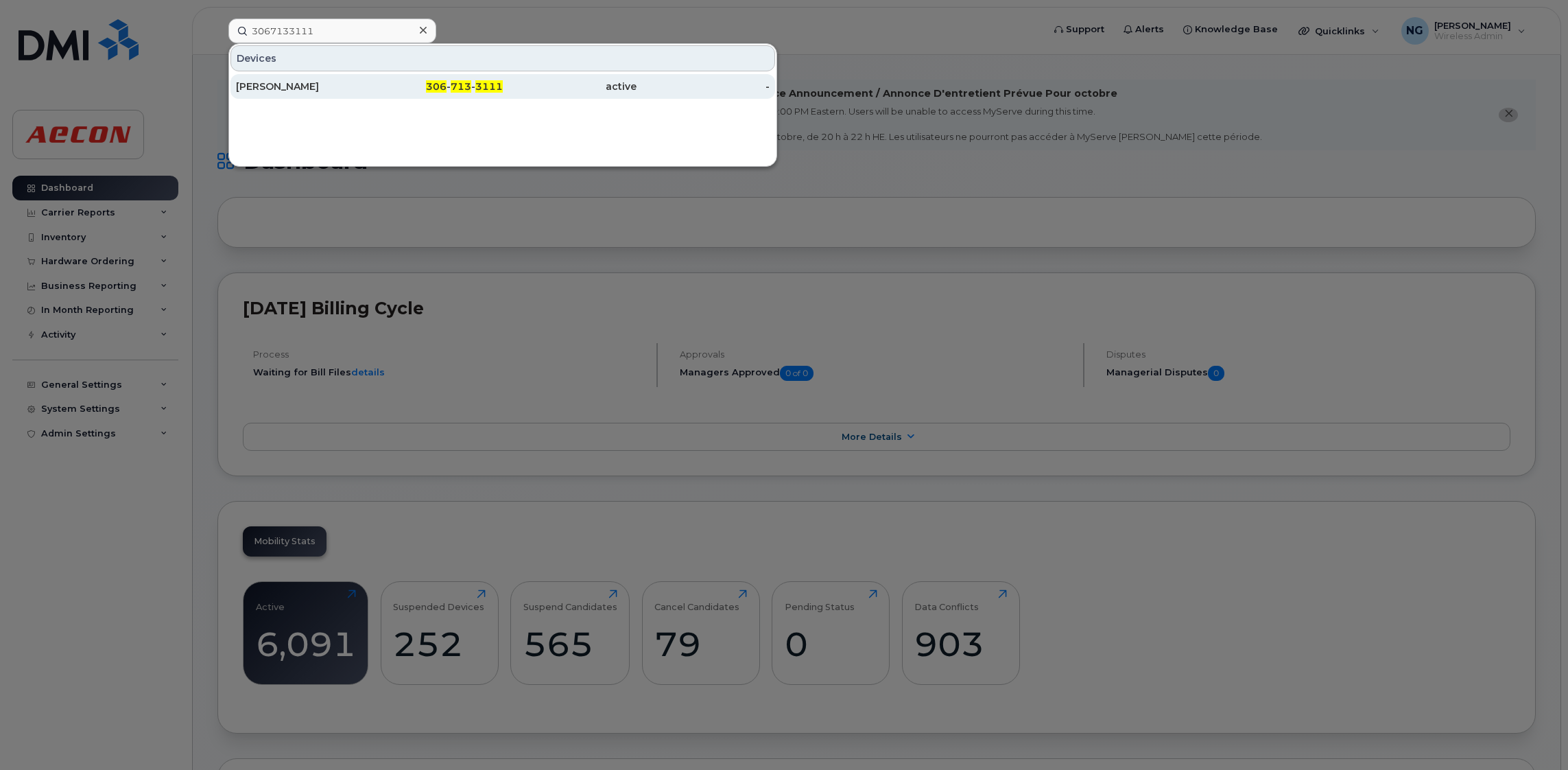
click at [470, 86] on span "713" at bounding box center [461, 86] width 21 height 12
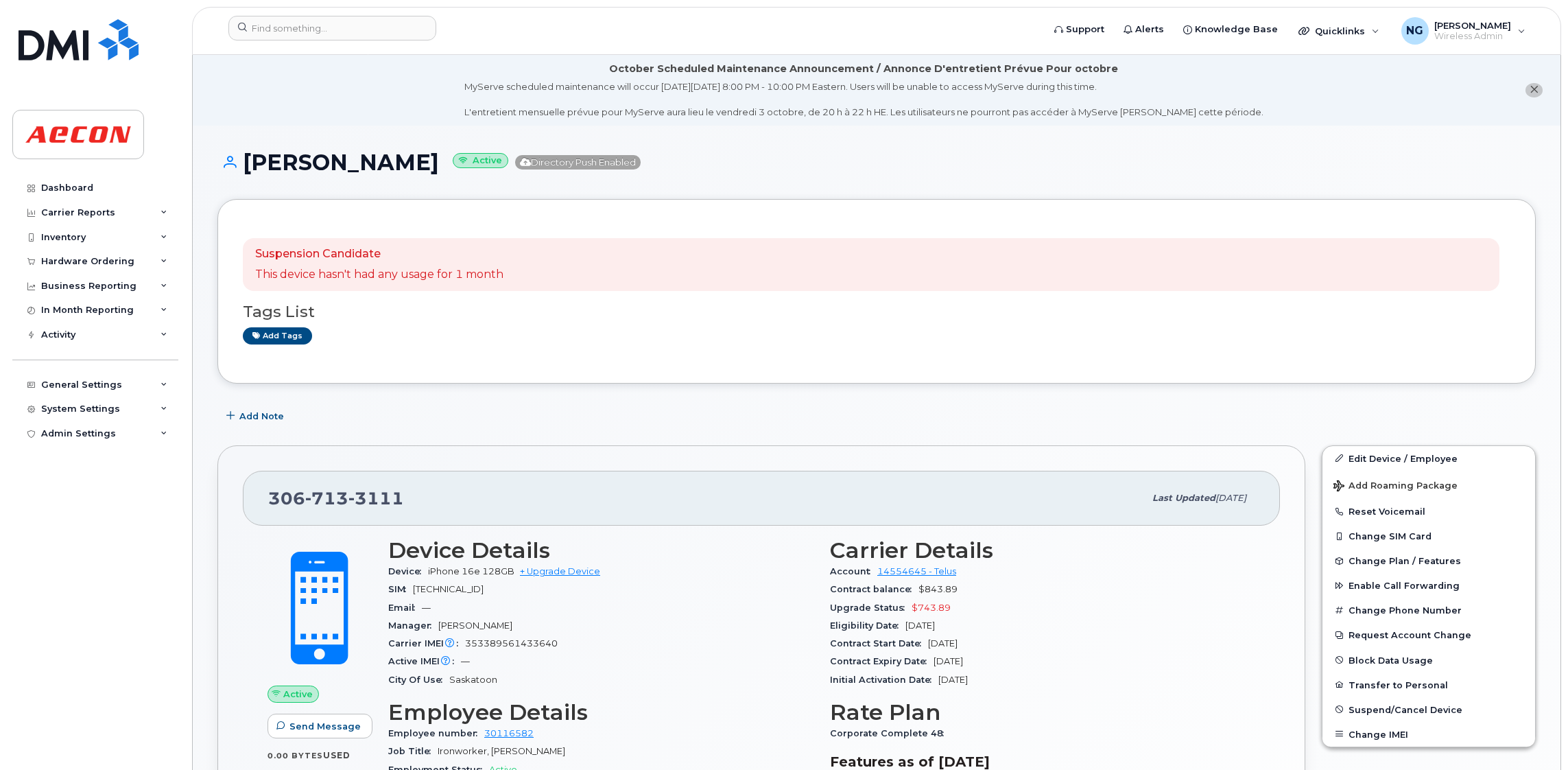
scroll to position [206, 0]
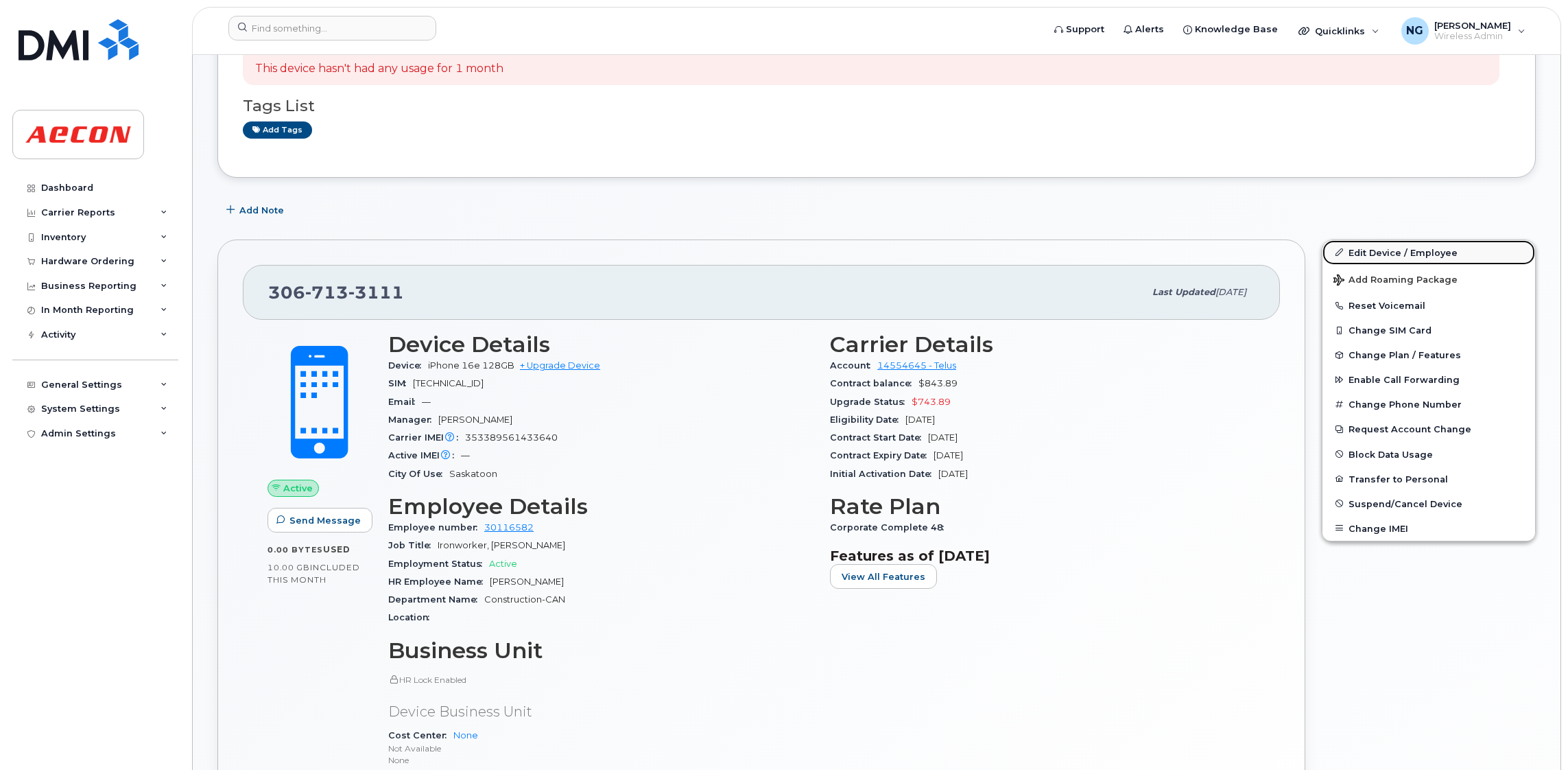
click at [1390, 253] on link "Edit Device / Employee" at bounding box center [1428, 253] width 213 height 24
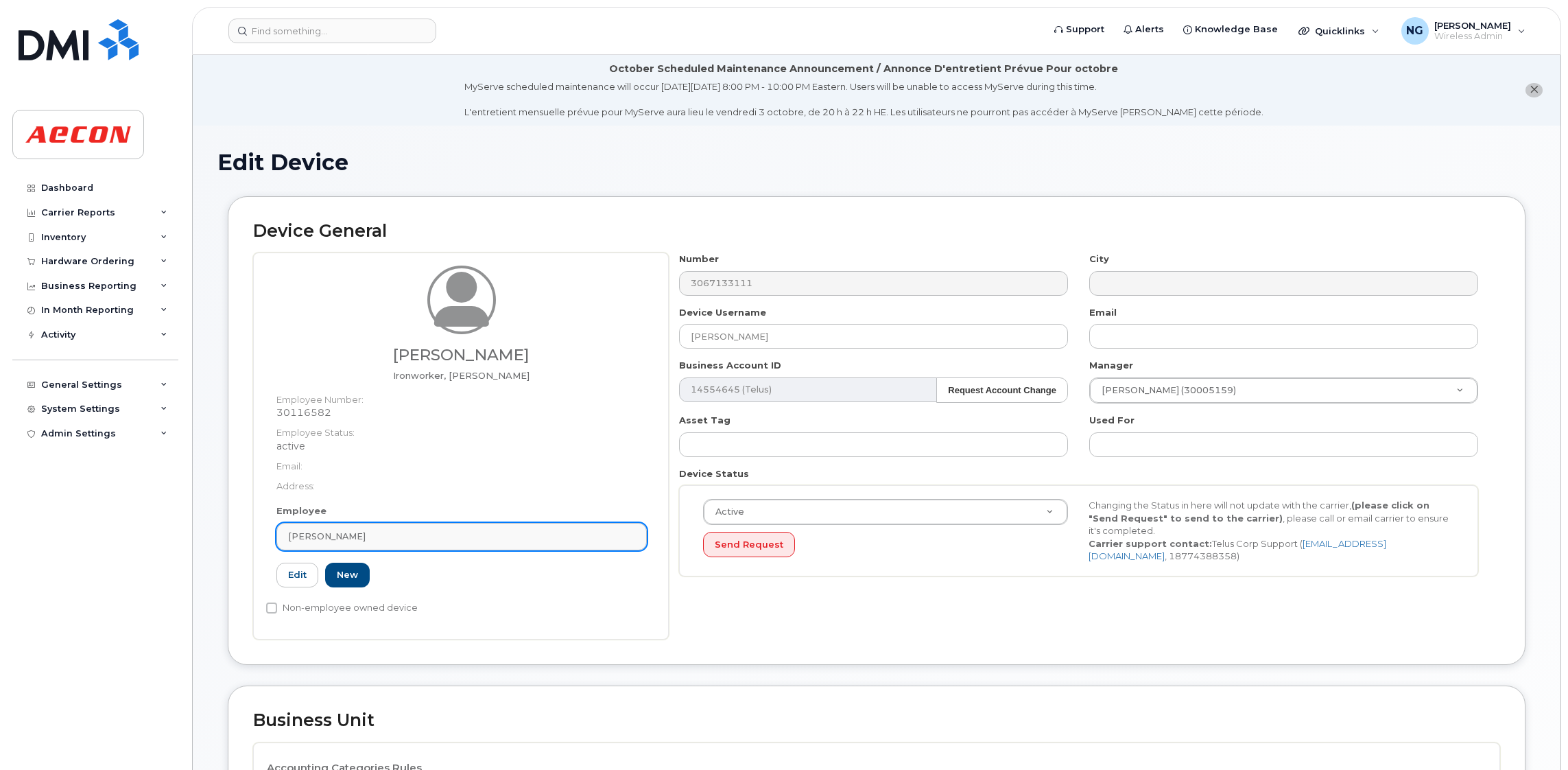
click at [407, 538] on div "[PERSON_NAME]" at bounding box center [462, 536] width 347 height 13
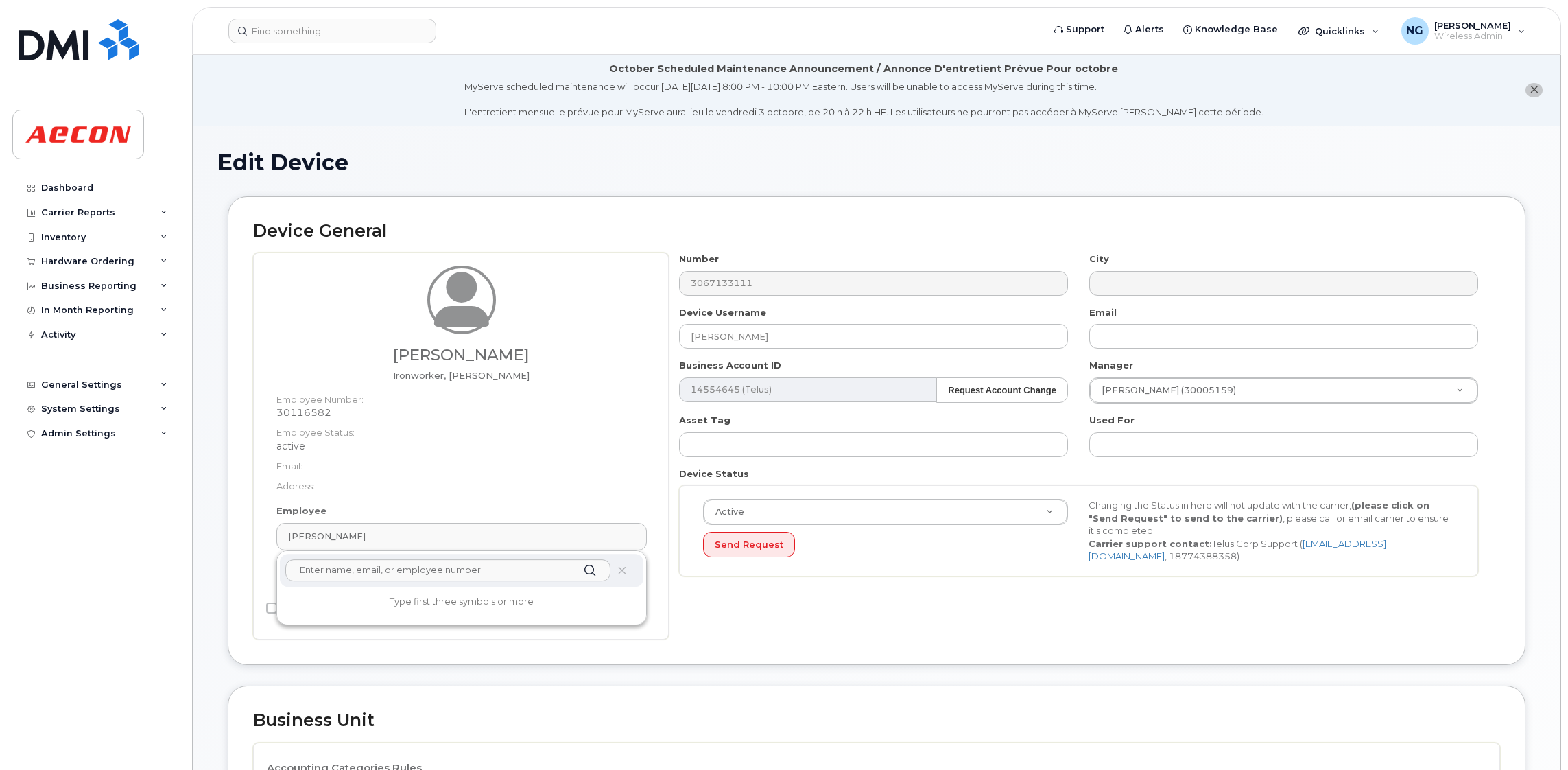
drag, startPoint x: 460, startPoint y: 577, endPoint x: 464, endPoint y: 569, distance: 8.9
click at [462, 576] on input "text" at bounding box center [448, 569] width 325 height 22
click at [381, 96] on li "October Scheduled Maintenance Announcement / Annonce D'entretient Prévue Pour o…" at bounding box center [876, 89] width 1368 height 70
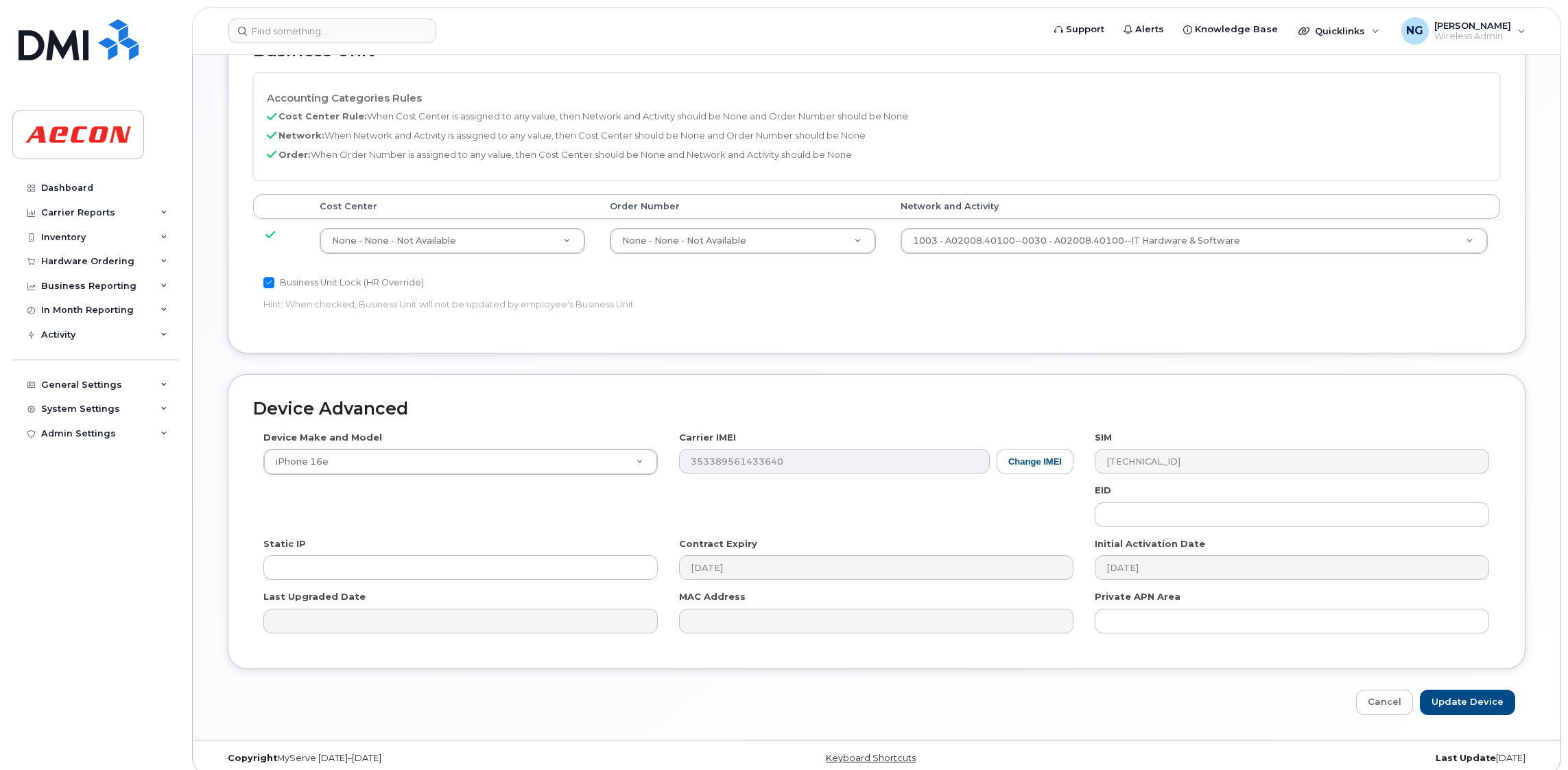
scroll to position [685, 0]
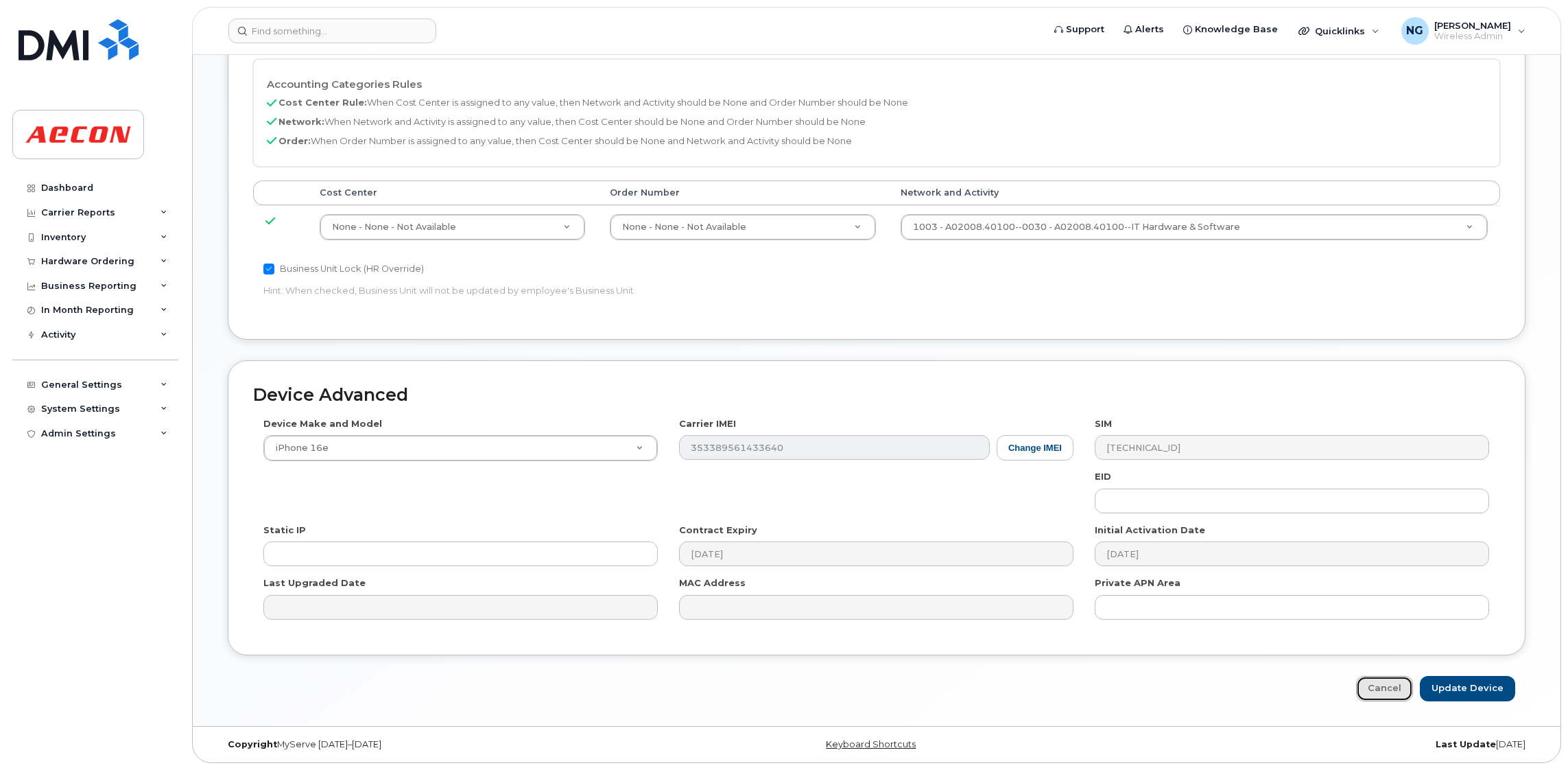
click at [1389, 691] on link "Cancel" at bounding box center [1384, 688] width 57 height 25
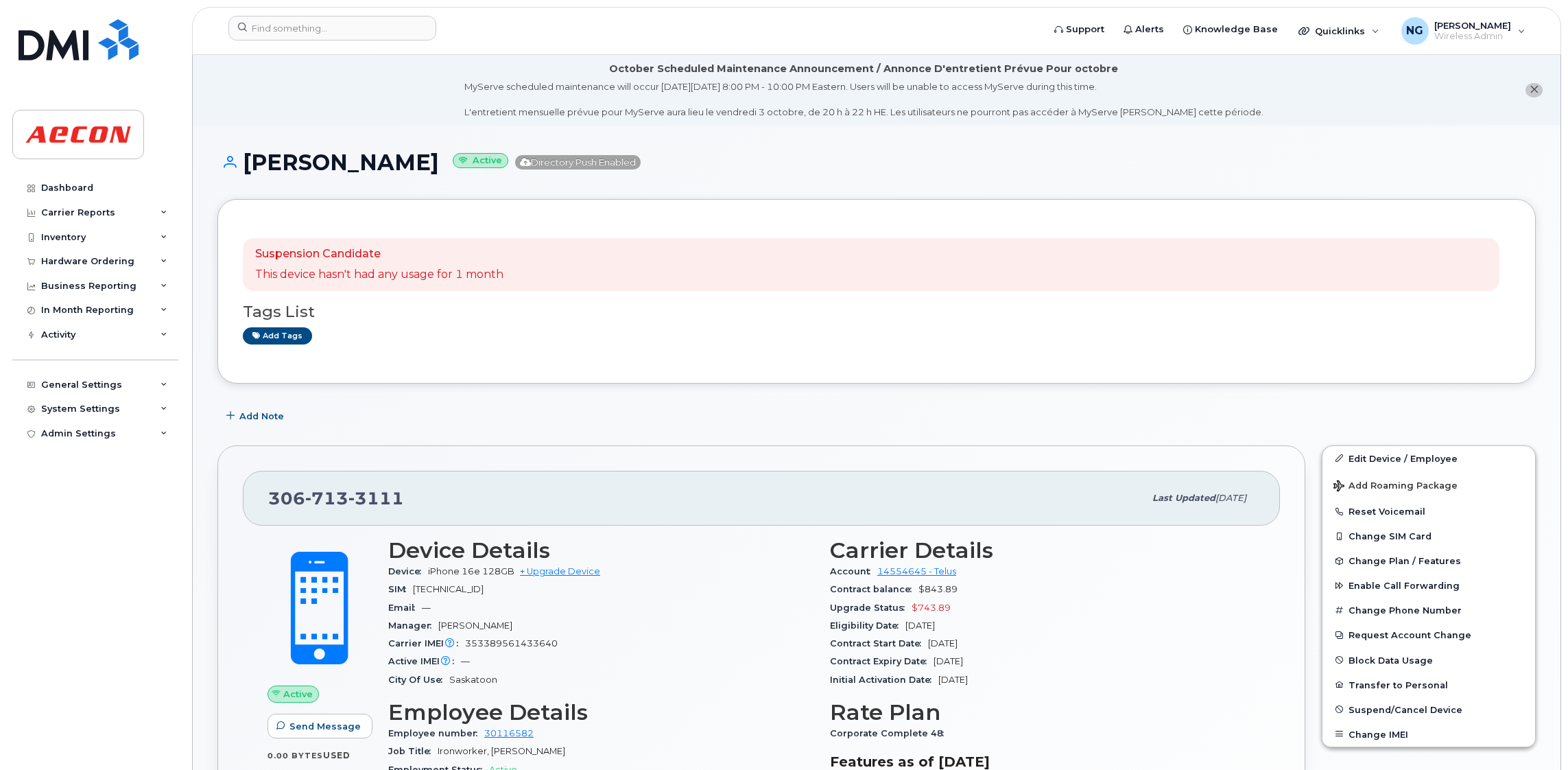
drag, startPoint x: 777, startPoint y: 384, endPoint x: 380, endPoint y: 313, distance: 403.3
click at [88, 186] on div "Dashboard" at bounding box center [67, 188] width 52 height 11
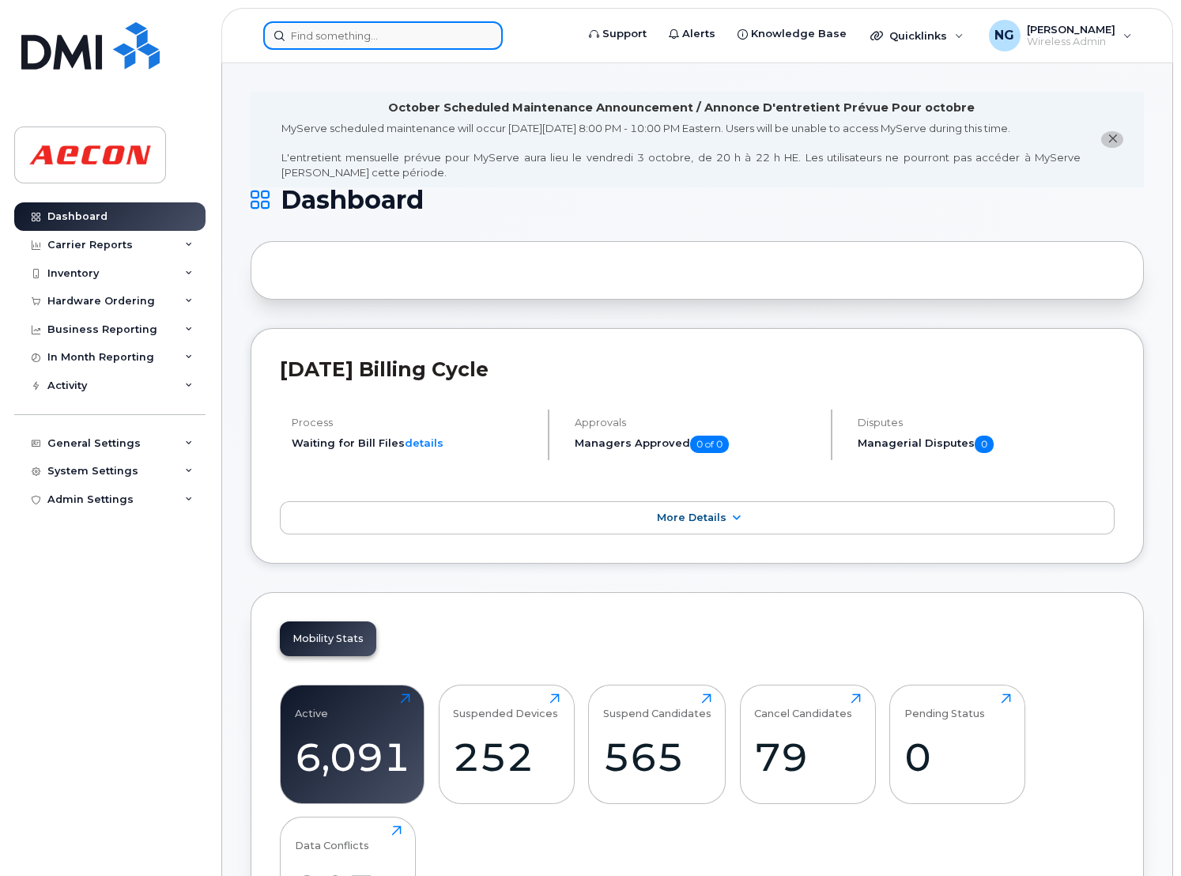
click at [310, 43] on input at bounding box center [382, 35] width 239 height 28
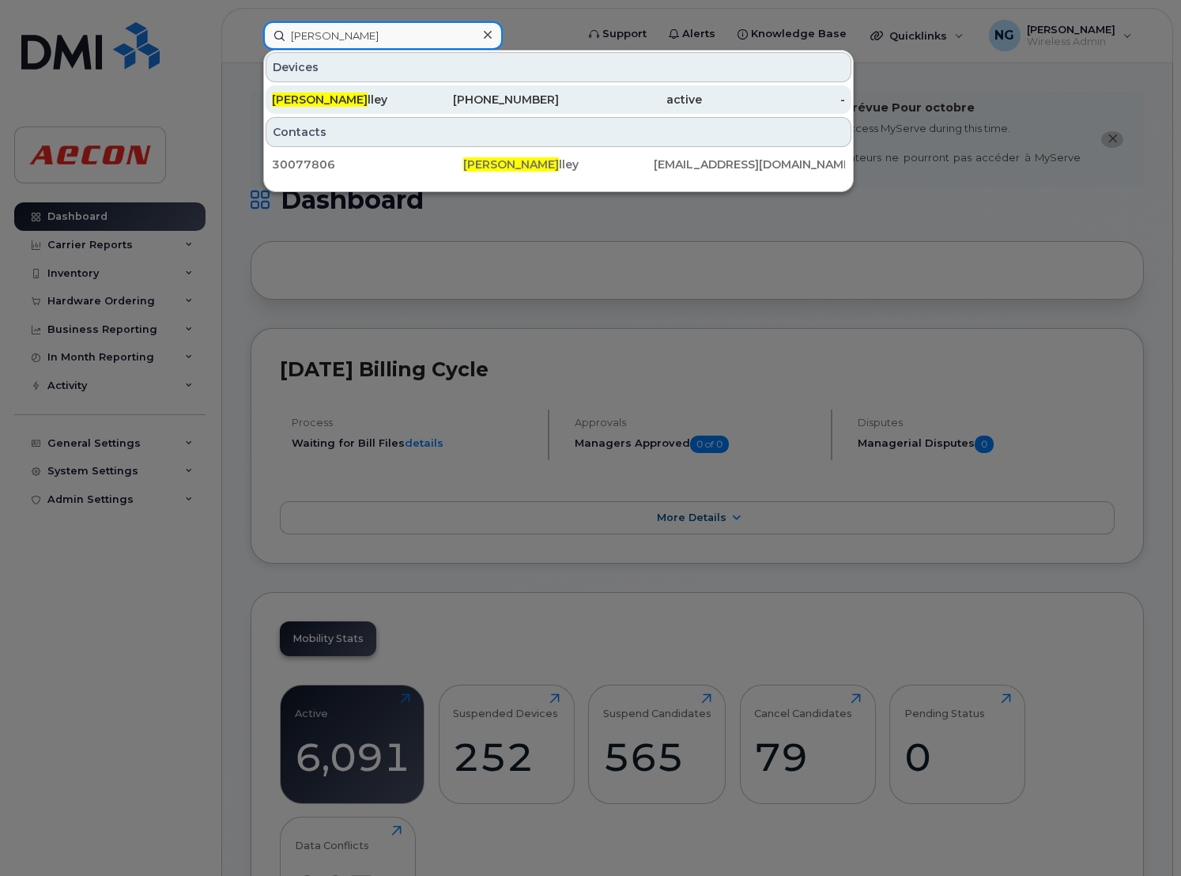
type input "[PERSON_NAME]"
click at [543, 101] on div "[PHONE_NUMBER]" at bounding box center [486, 100] width 143 height 16
click at [543, 101] on div "289-675-1060" at bounding box center [486, 100] width 143 height 16
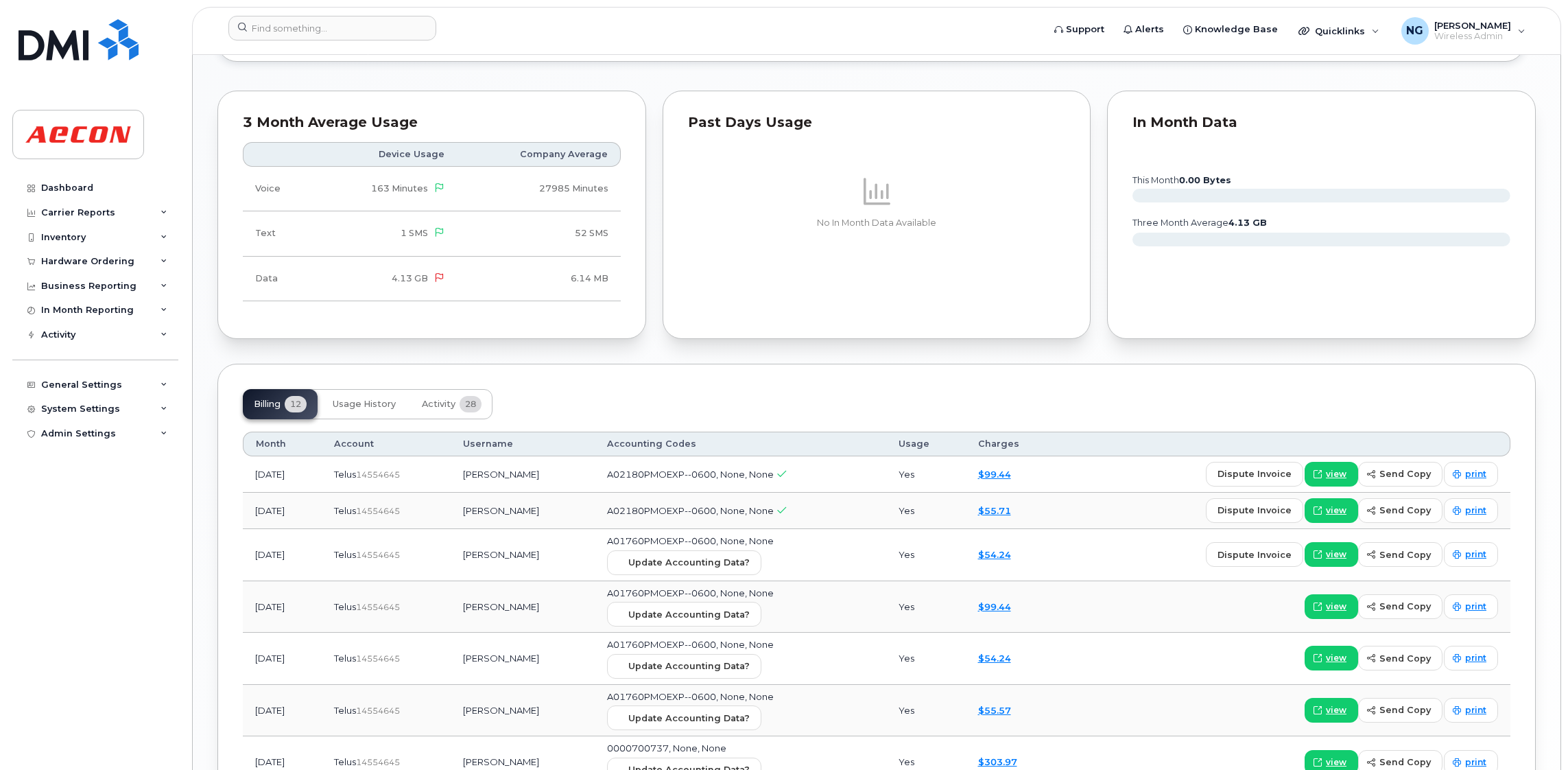
scroll to position [1094, 0]
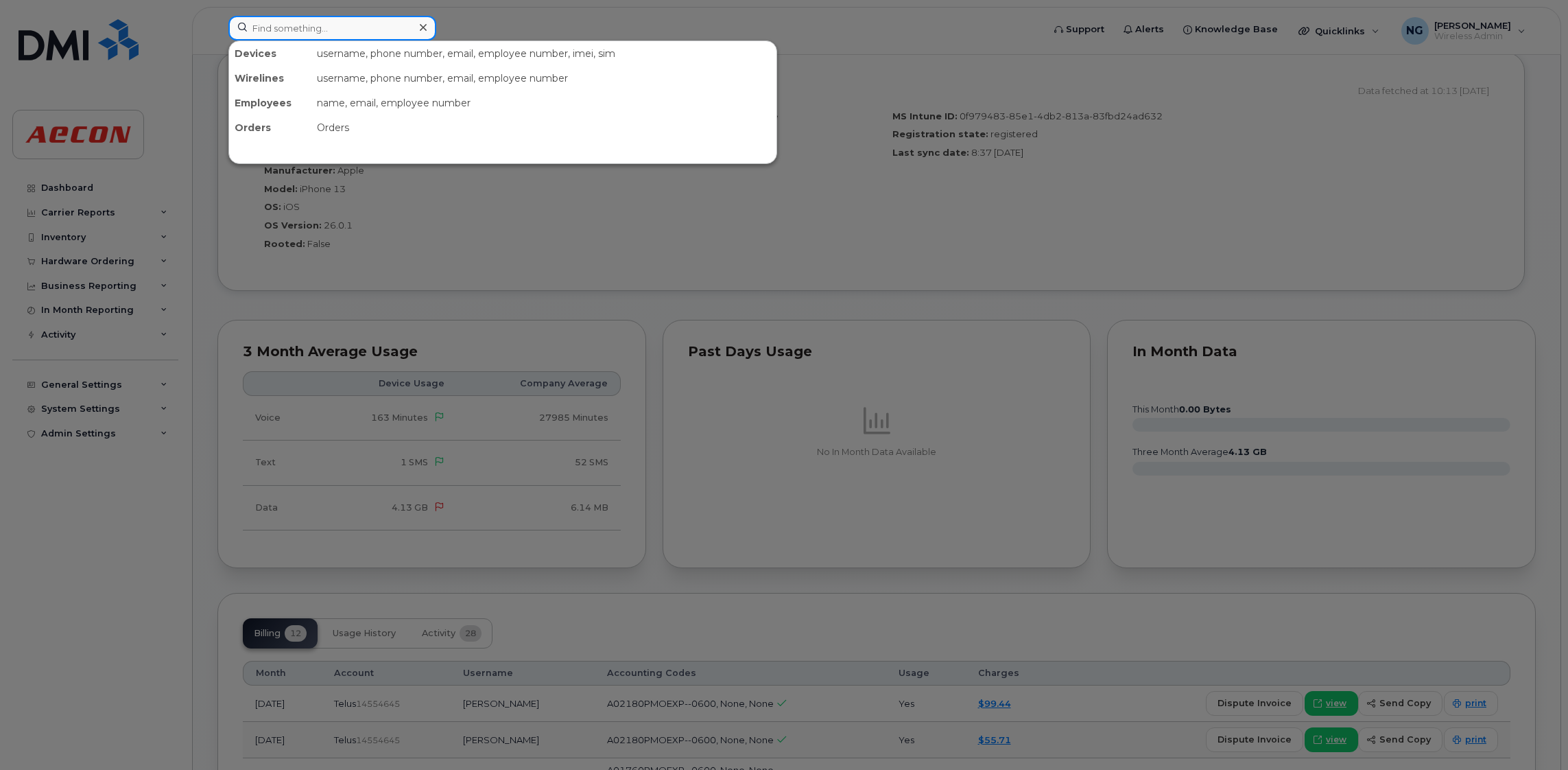
click at [322, 24] on input at bounding box center [331, 28] width 207 height 24
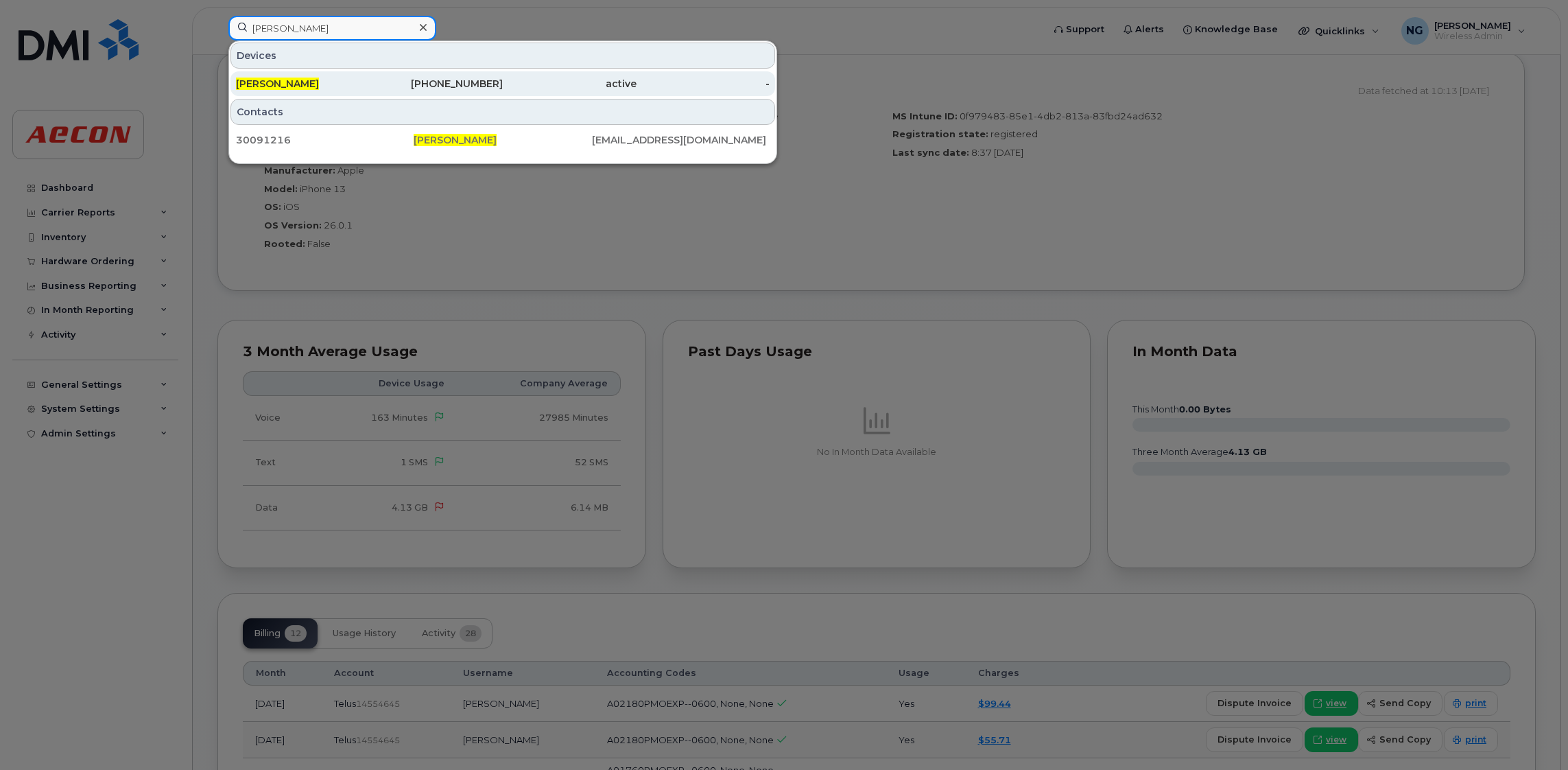
type input "hamda noor"
click at [459, 87] on div "289-675-4688" at bounding box center [436, 84] width 134 height 14
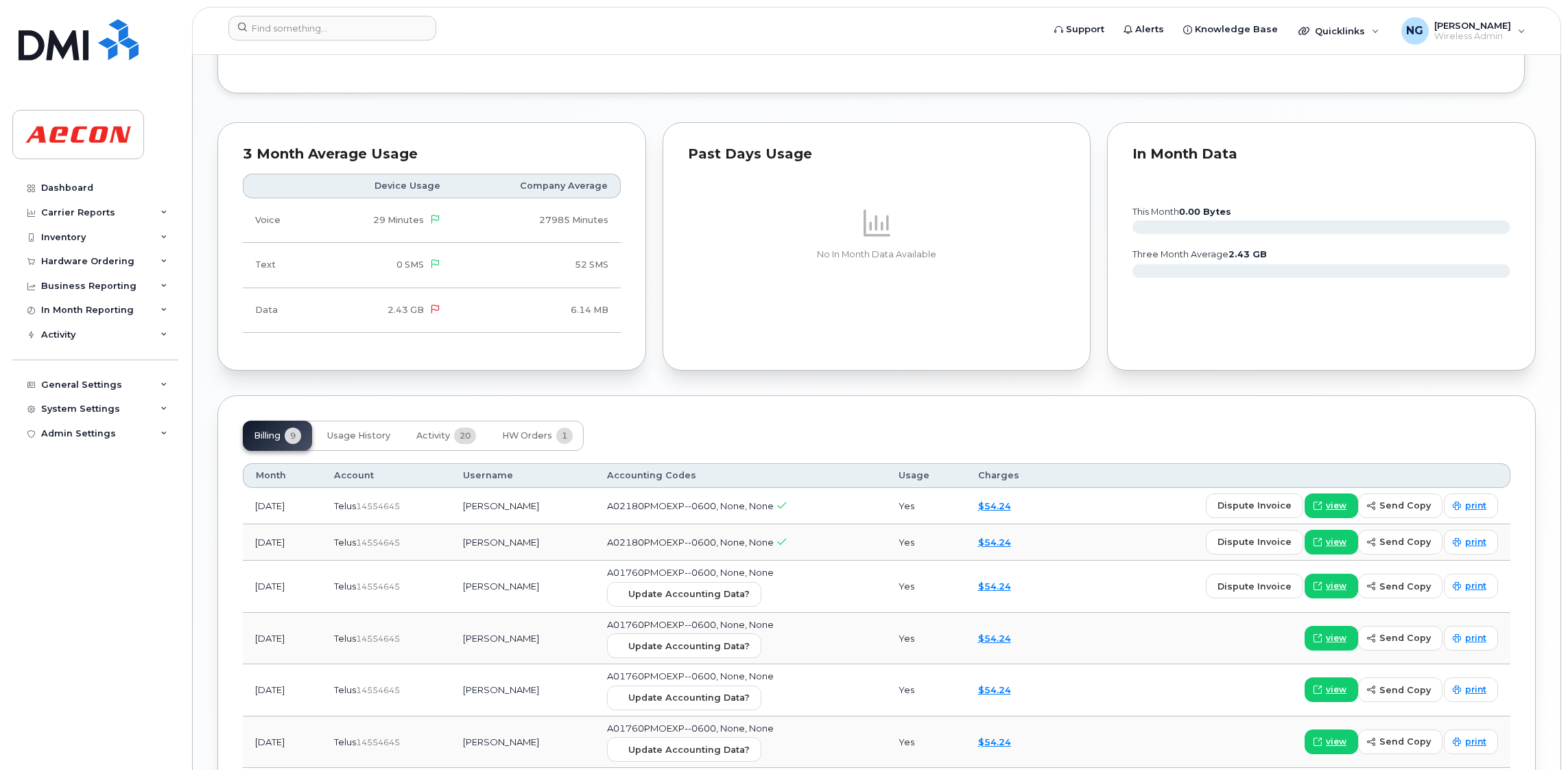
scroll to position [1543, 0]
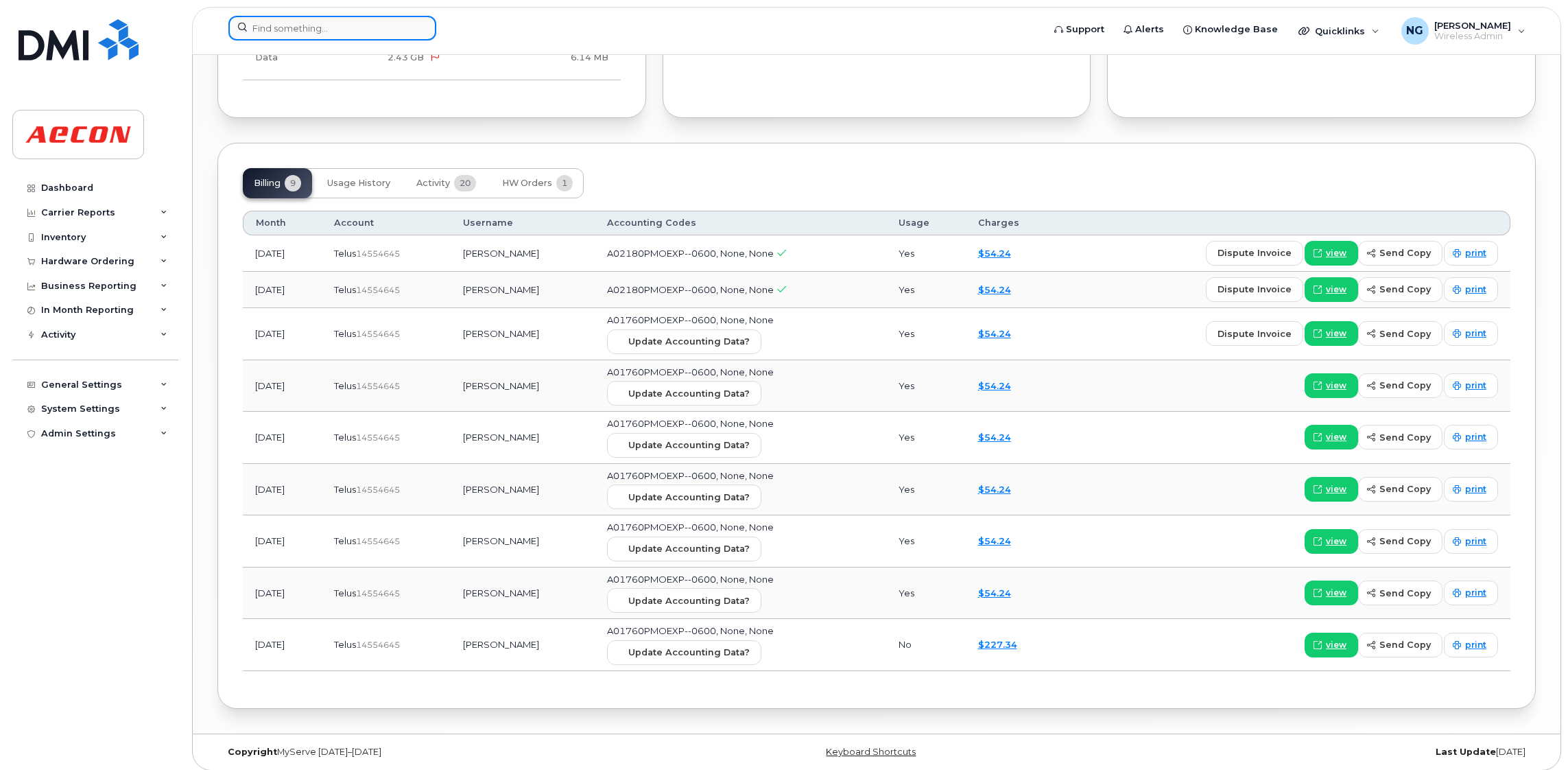
click at [303, 18] on input at bounding box center [331, 28] width 207 height 24
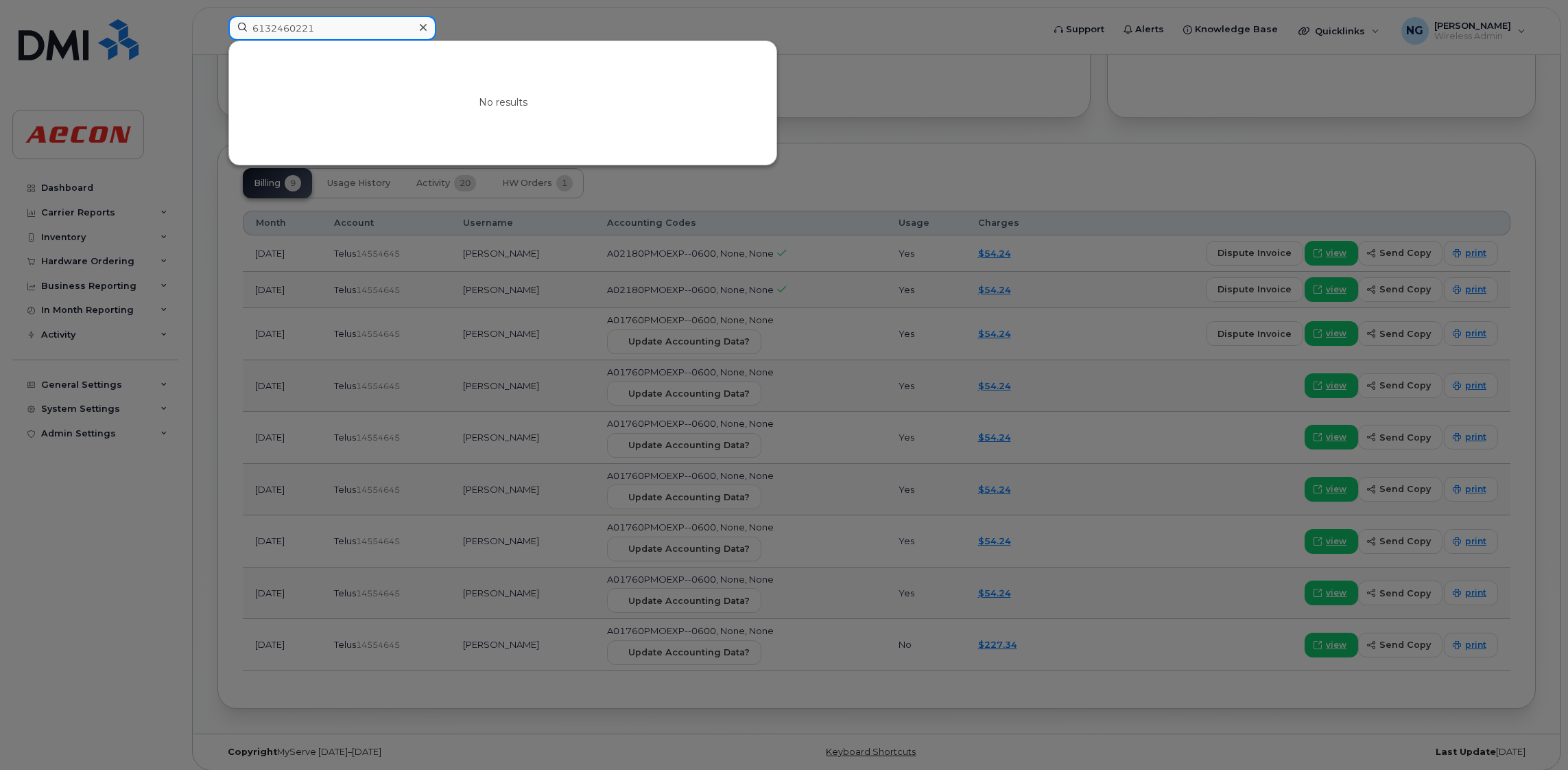
click at [341, 32] on input "6132460221" at bounding box center [331, 28] width 207 height 24
type input "6132460221"
click at [422, 26] on icon at bounding box center [423, 28] width 7 height 7
